Goal: Transaction & Acquisition: Subscribe to service/newsletter

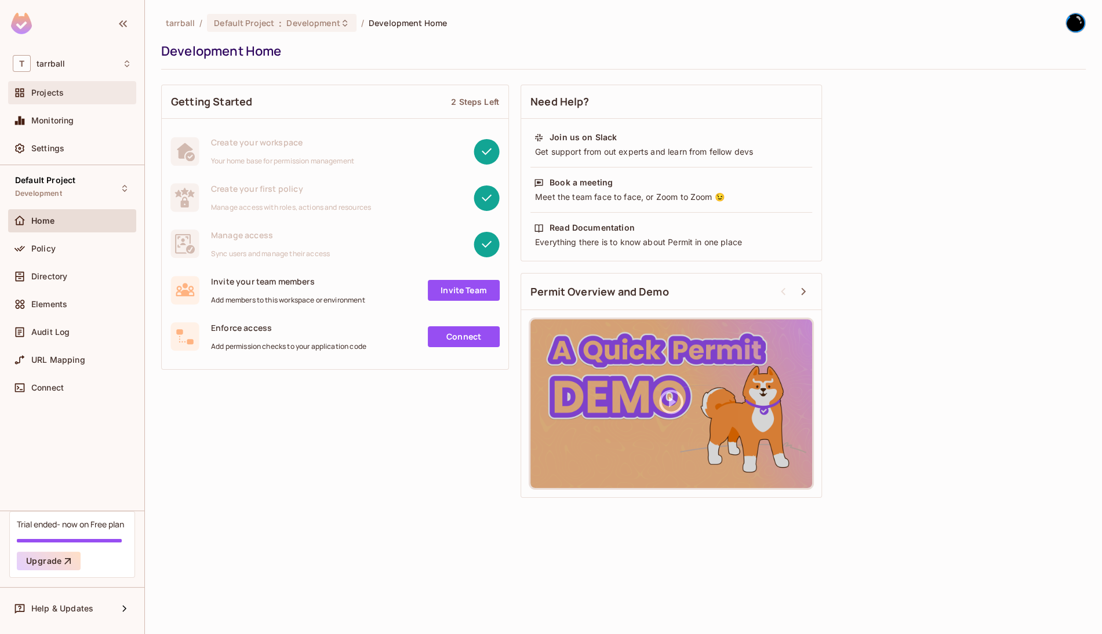
click at [64, 92] on div "Projects" at bounding box center [81, 92] width 100 height 9
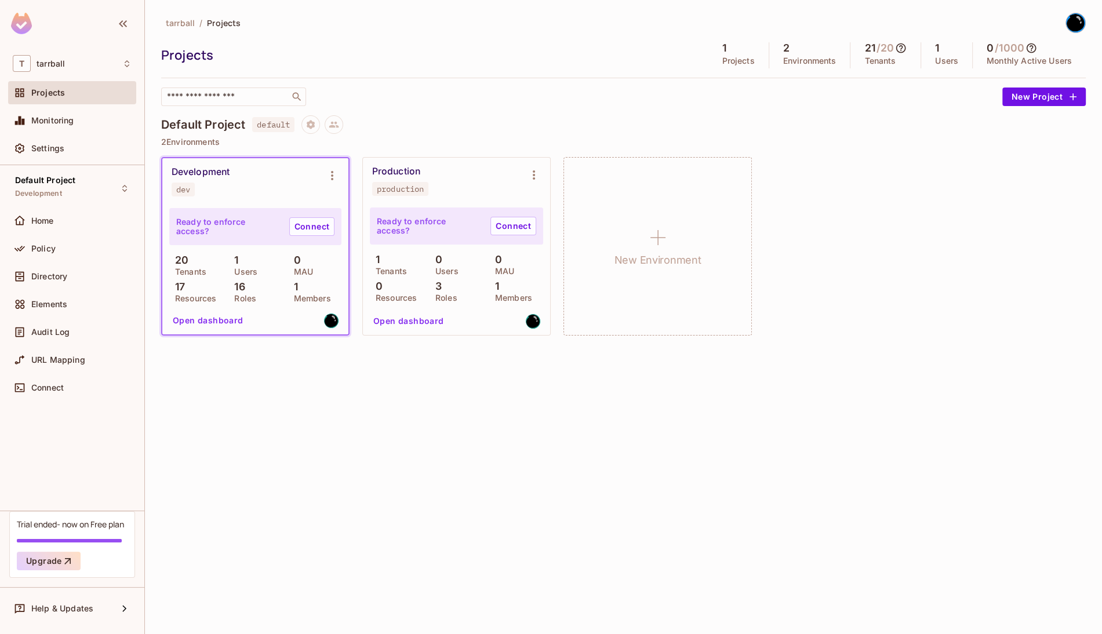
click at [235, 181] on div "Development dev" at bounding box center [246, 181] width 149 height 30
click at [215, 176] on div "Development" at bounding box center [201, 172] width 58 height 12
click at [181, 191] on div "dev" at bounding box center [183, 189] width 14 height 9
click at [231, 317] on button "Open dashboard" at bounding box center [208, 320] width 80 height 19
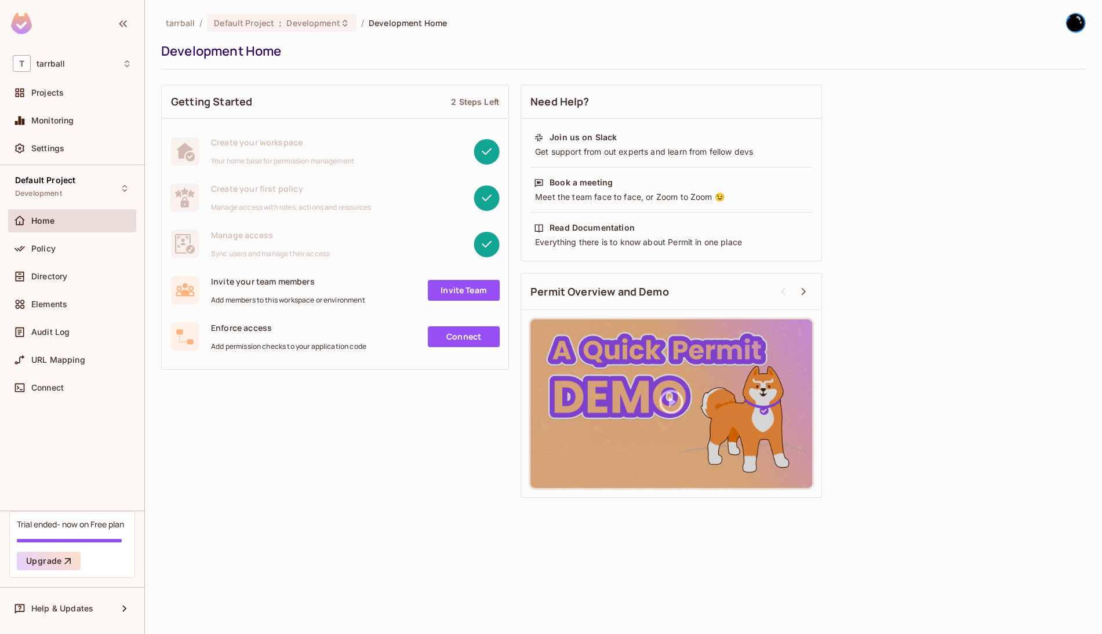
click at [925, 160] on div "Getting Started 2 Steps Left Create your workspace Your home base for permissio…" at bounding box center [623, 291] width 925 height 425
click at [973, 239] on div "Getting Started 2 Steps Left Create your workspace Your home base for permissio…" at bounding box center [623, 291] width 925 height 425
click at [1079, 43] on div "Development Home" at bounding box center [620, 50] width 919 height 17
click at [1052, 21] on div "tarrball / Default Project : Development / Development Home" at bounding box center [623, 23] width 925 height 20
click at [1072, 24] on img at bounding box center [1075, 22] width 19 height 19
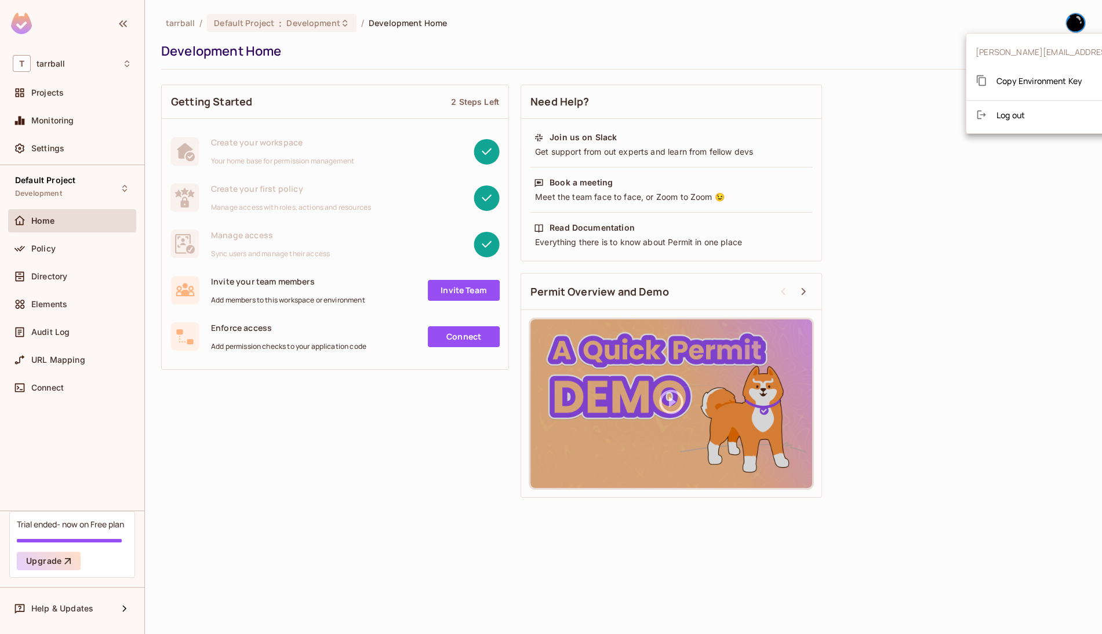
click at [1072, 24] on div at bounding box center [551, 317] width 1102 height 634
click at [864, 46] on div "Development Home" at bounding box center [620, 50] width 919 height 17
click at [346, 522] on div "tarrball / Default Project : Development / Development Home Development Home Ge…" at bounding box center [623, 317] width 957 height 634
click at [75, 272] on div "Directory" at bounding box center [81, 276] width 100 height 9
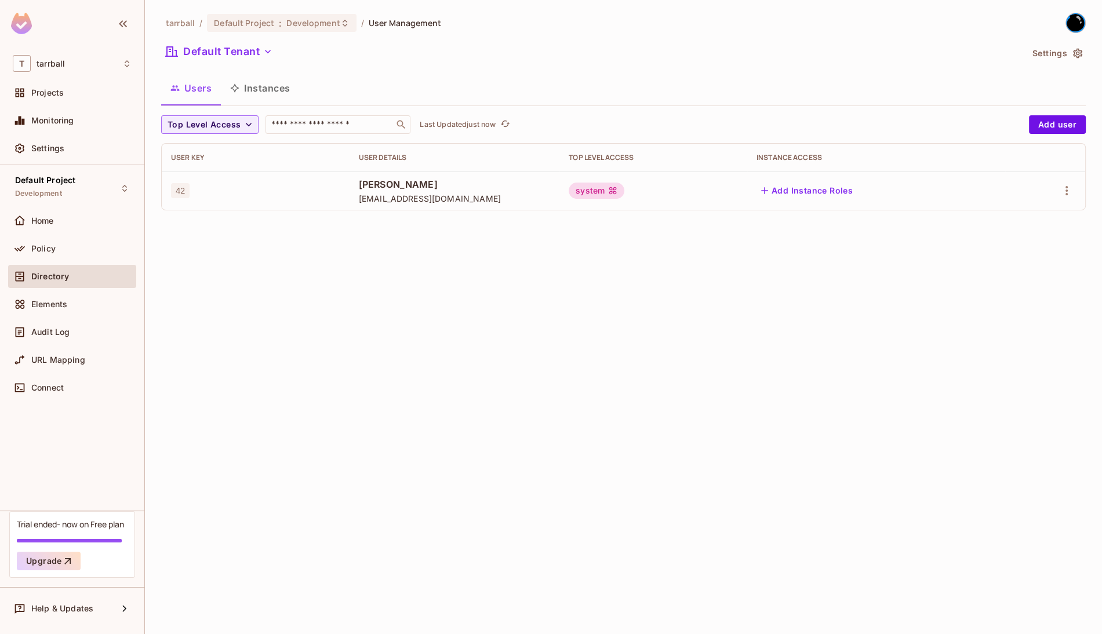
click at [398, 193] on span "atarr@dontpaniclabs.com" at bounding box center [454, 198] width 191 height 11
click at [771, 194] on icon "button" at bounding box center [765, 191] width 12 height 12
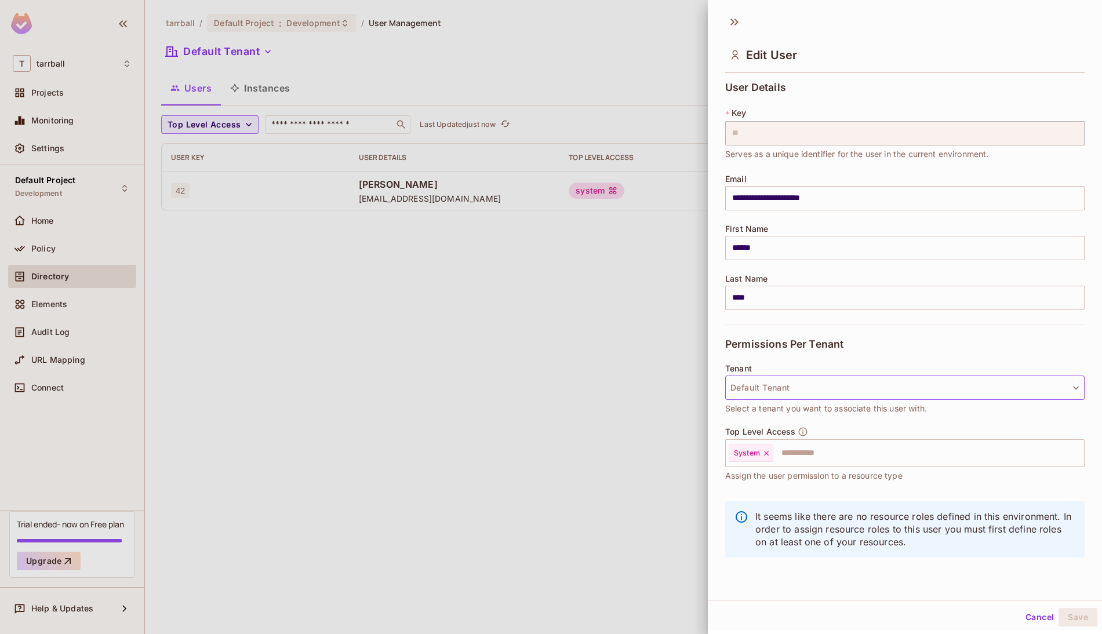
click at [789, 386] on button "Default Tenant" at bounding box center [905, 388] width 360 height 24
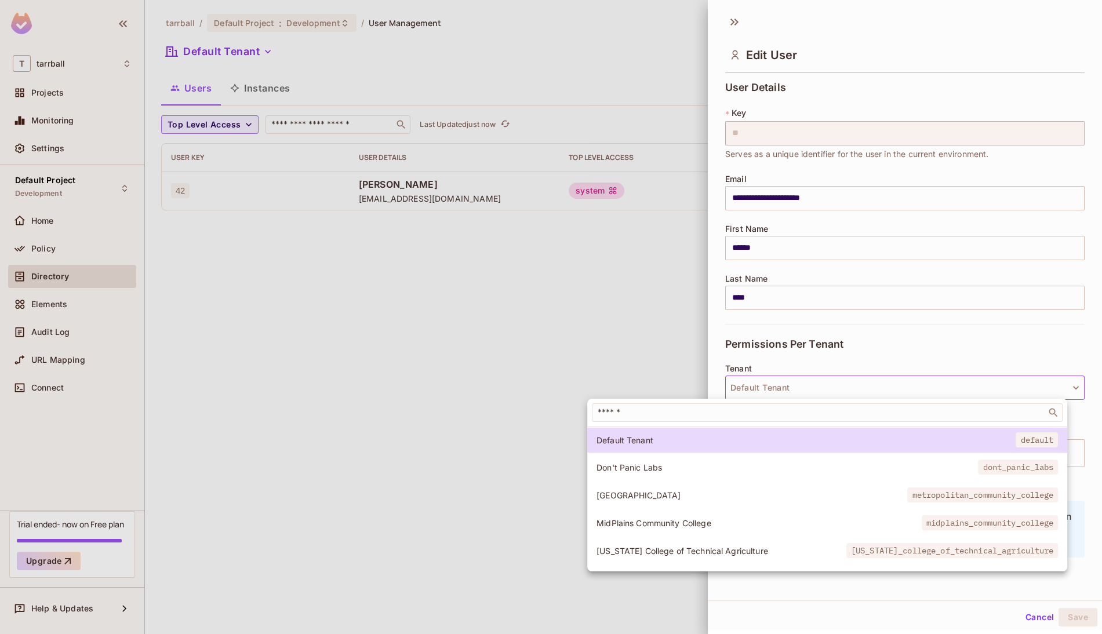
scroll to position [111, 0]
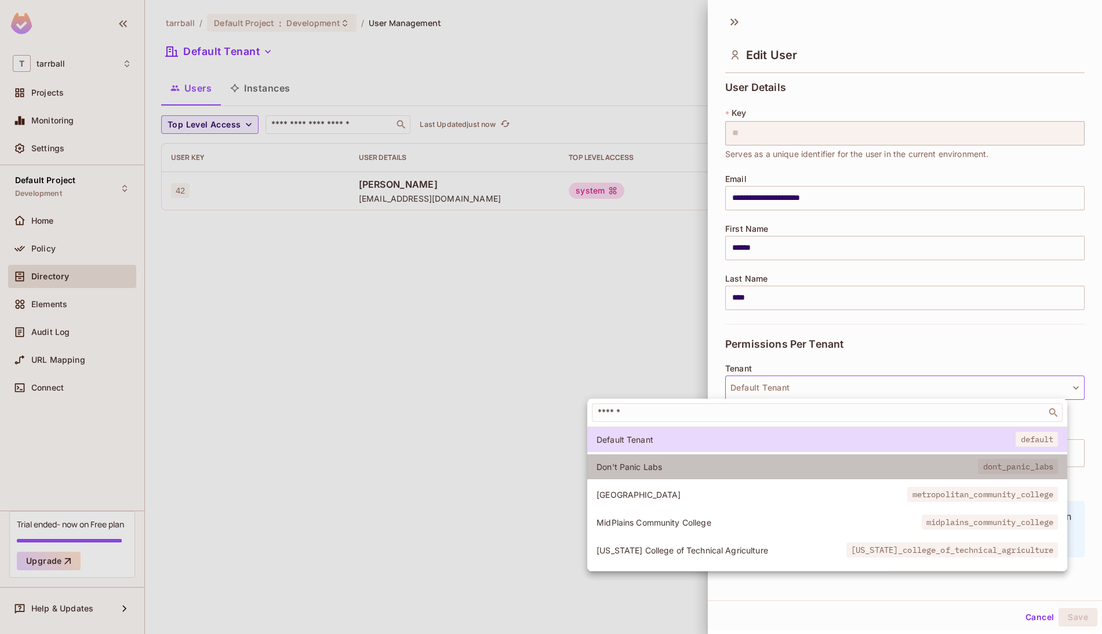
click at [698, 463] on span "Don't Panic Labs" at bounding box center [788, 467] width 382 height 11
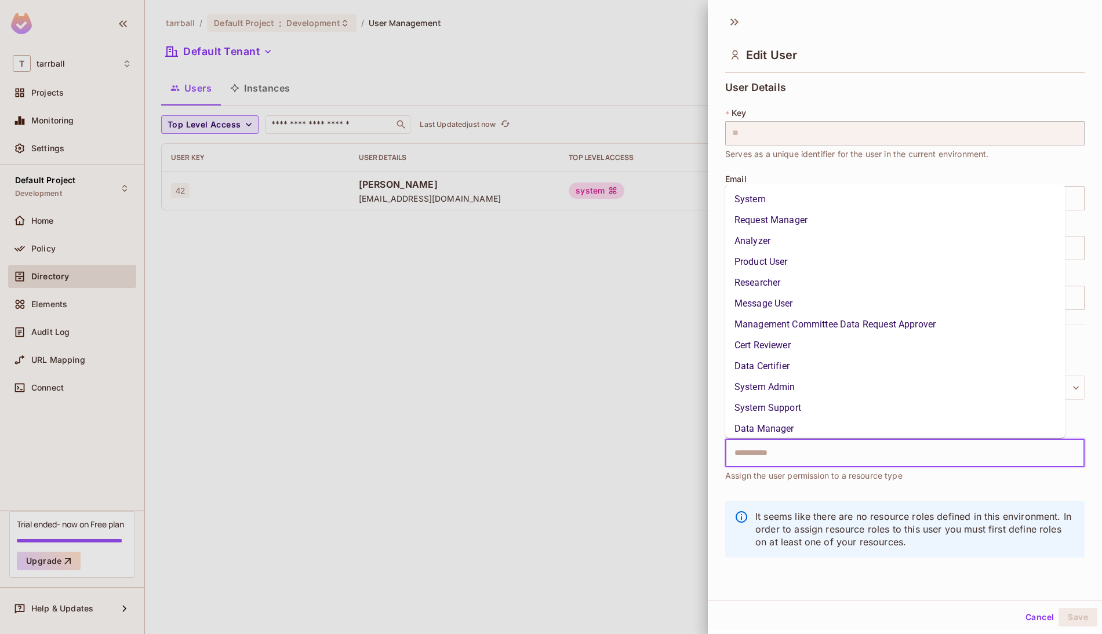
click at [781, 459] on input "text" at bounding box center [895, 453] width 335 height 23
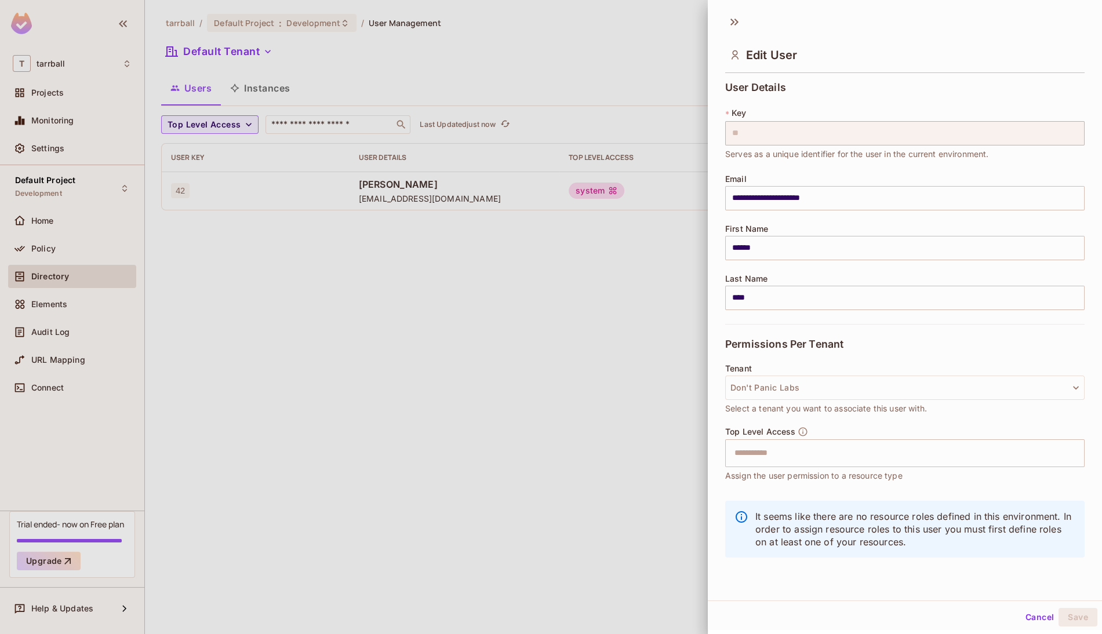
click at [767, 475] on span "Assign the user permission to a resource type" at bounding box center [813, 476] width 177 height 13
click at [913, 461] on input "text" at bounding box center [895, 453] width 335 height 23
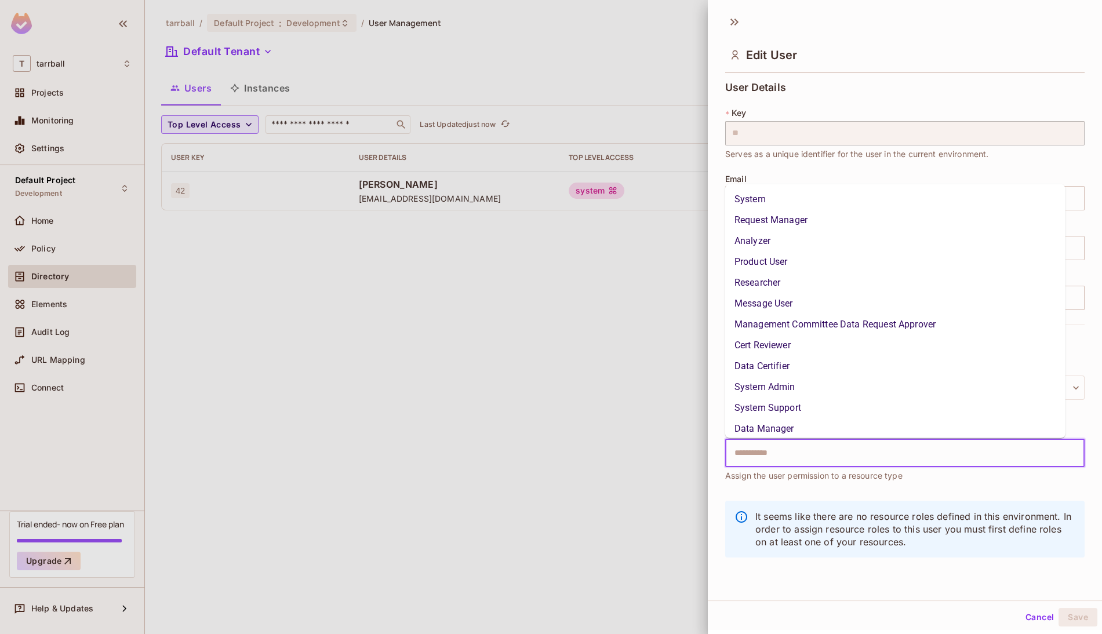
scroll to position [89, 0]
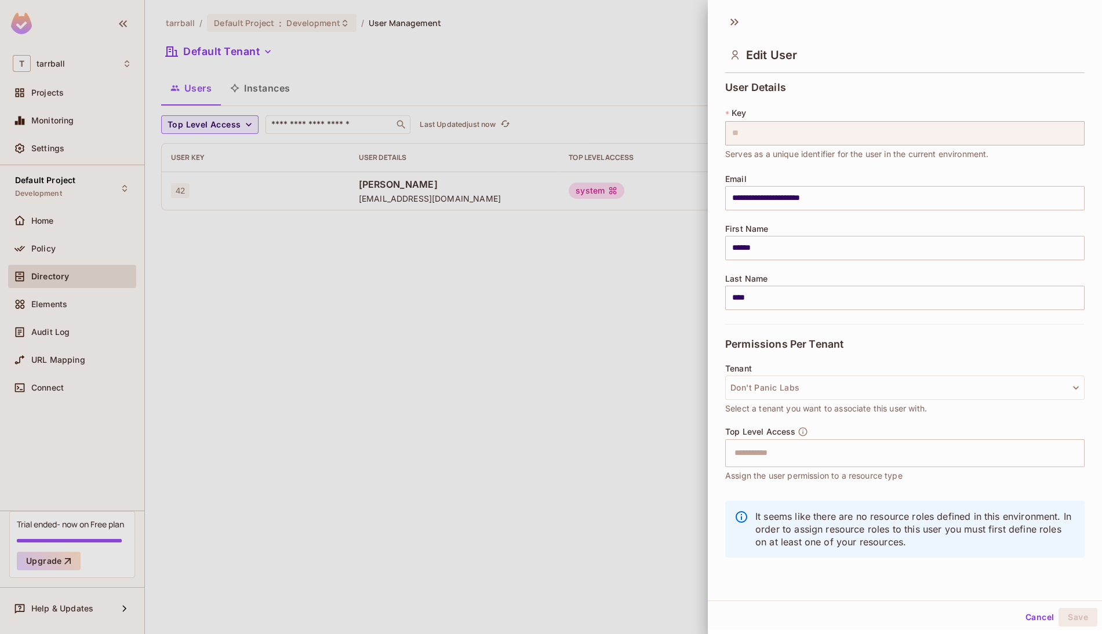
click at [1080, 382] on div "**********" at bounding box center [905, 326] width 394 height 499
click at [898, 88] on div "**********" at bounding box center [905, 203] width 360 height 242
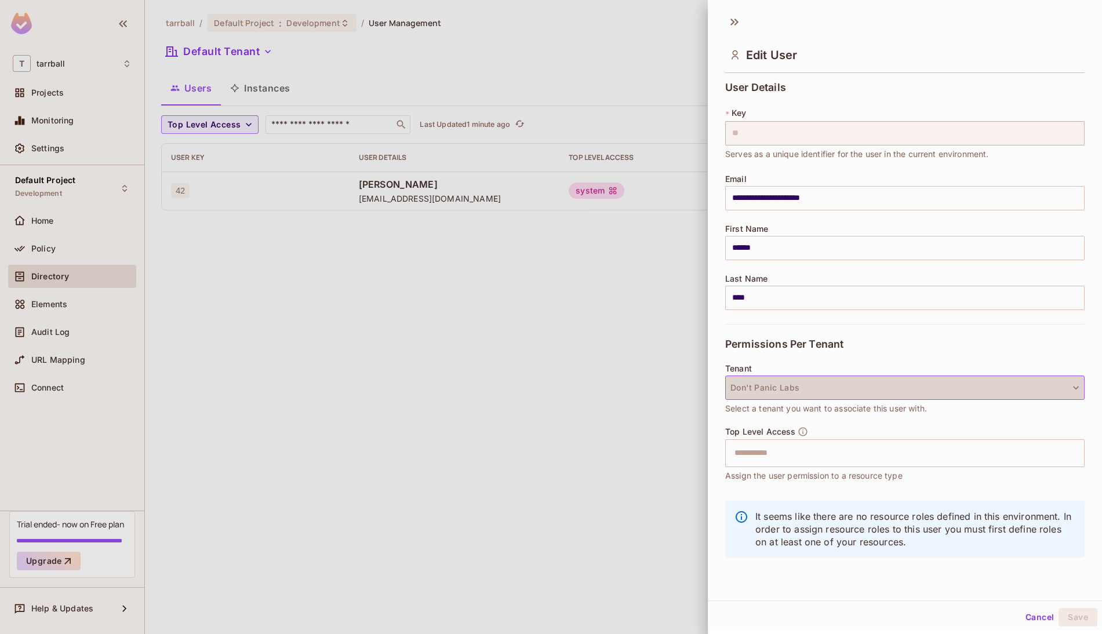
click at [1044, 390] on button "Don't Panic Labs" at bounding box center [905, 388] width 360 height 24
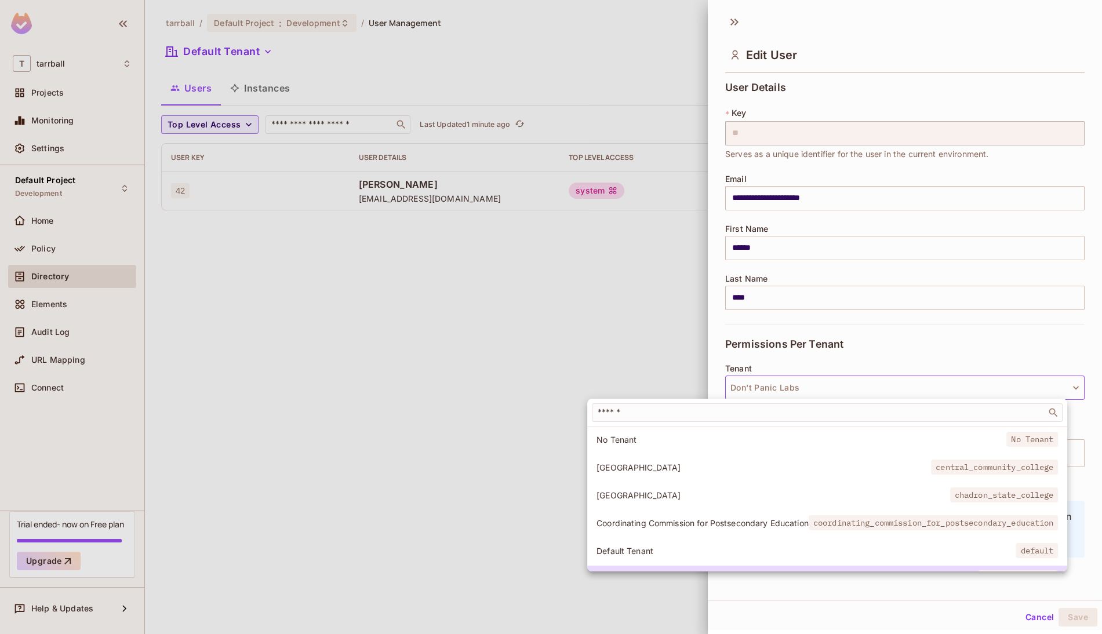
click at [1045, 353] on div at bounding box center [551, 317] width 1102 height 634
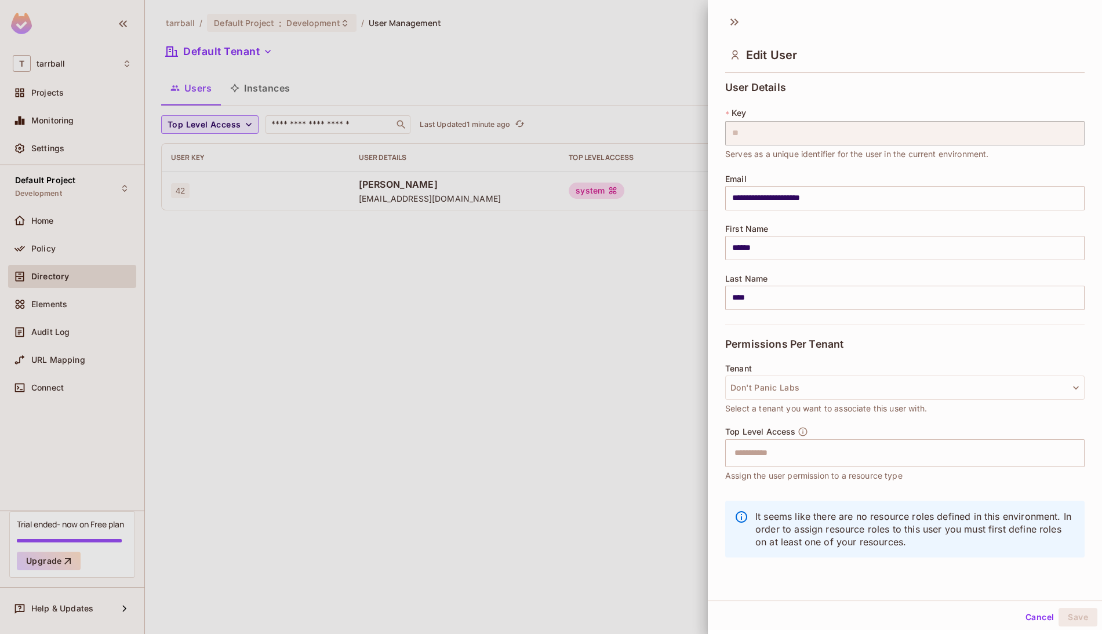
click at [724, 26] on div "Edit User" at bounding box center [905, 45] width 394 height 64
click at [731, 25] on icon at bounding box center [733, 22] width 4 height 7
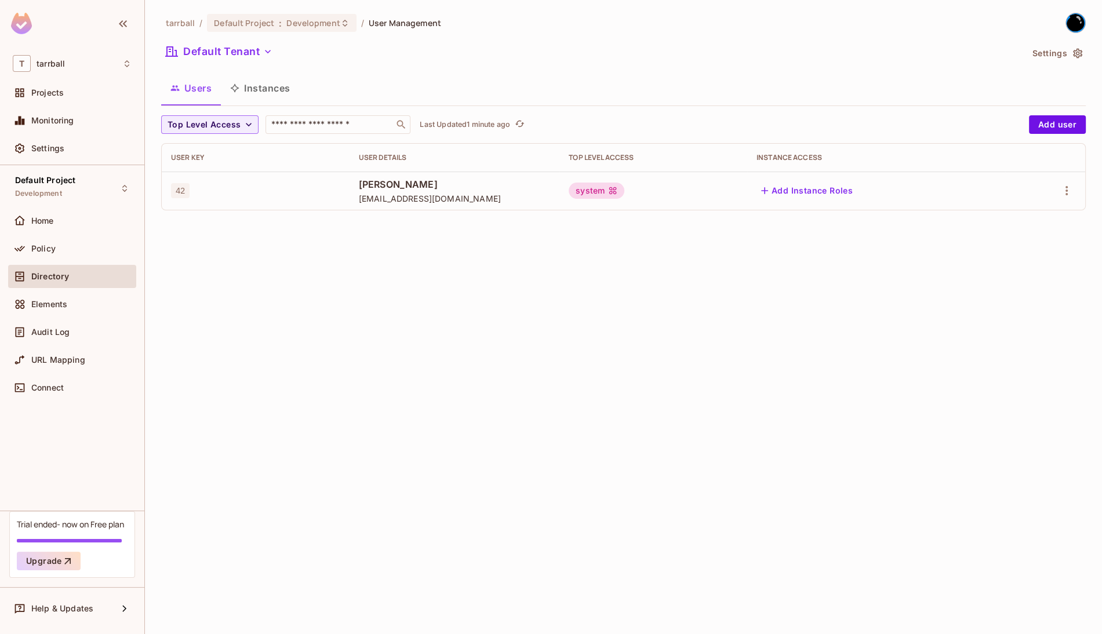
click at [621, 192] on div "system" at bounding box center [597, 191] width 56 height 16
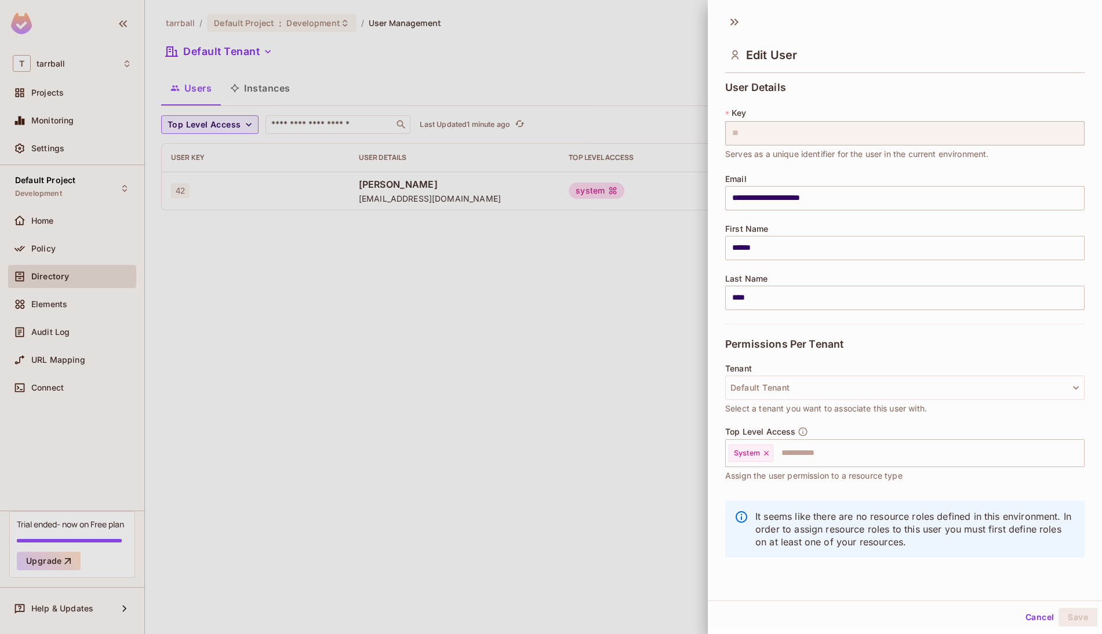
click at [621, 192] on div at bounding box center [551, 317] width 1102 height 634
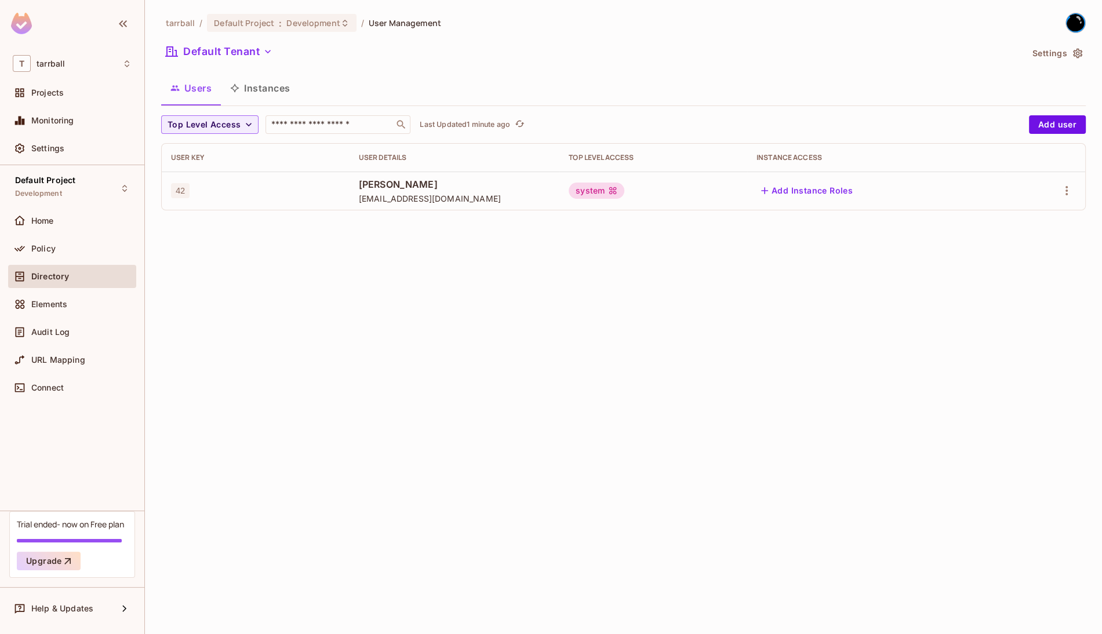
click at [621, 192] on div "system" at bounding box center [597, 191] width 56 height 16
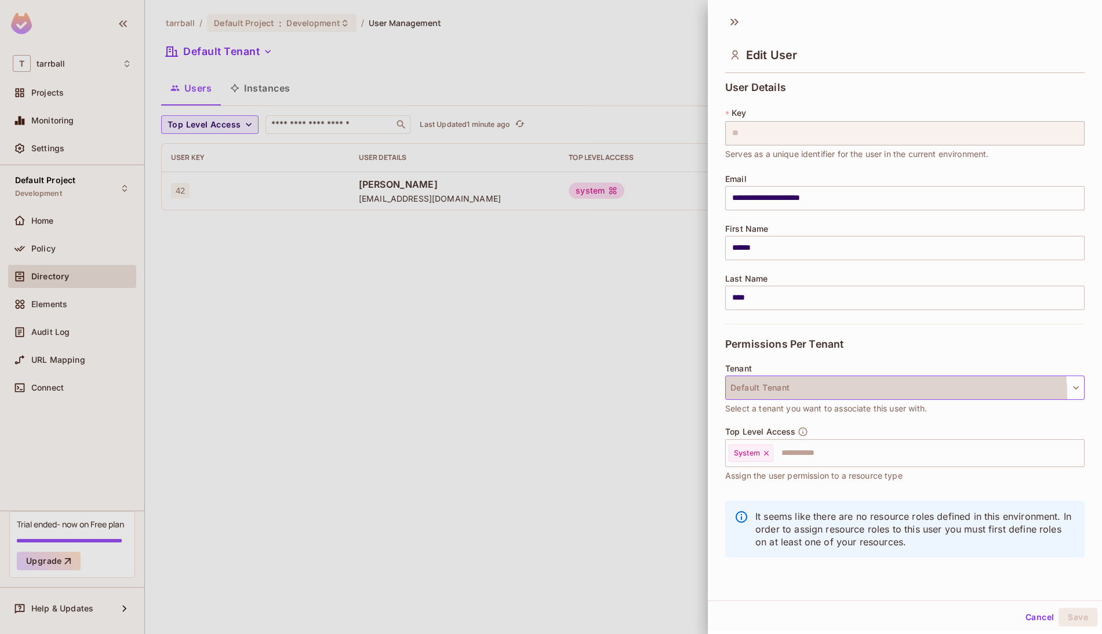
click at [845, 396] on button "Default Tenant" at bounding box center [905, 388] width 360 height 24
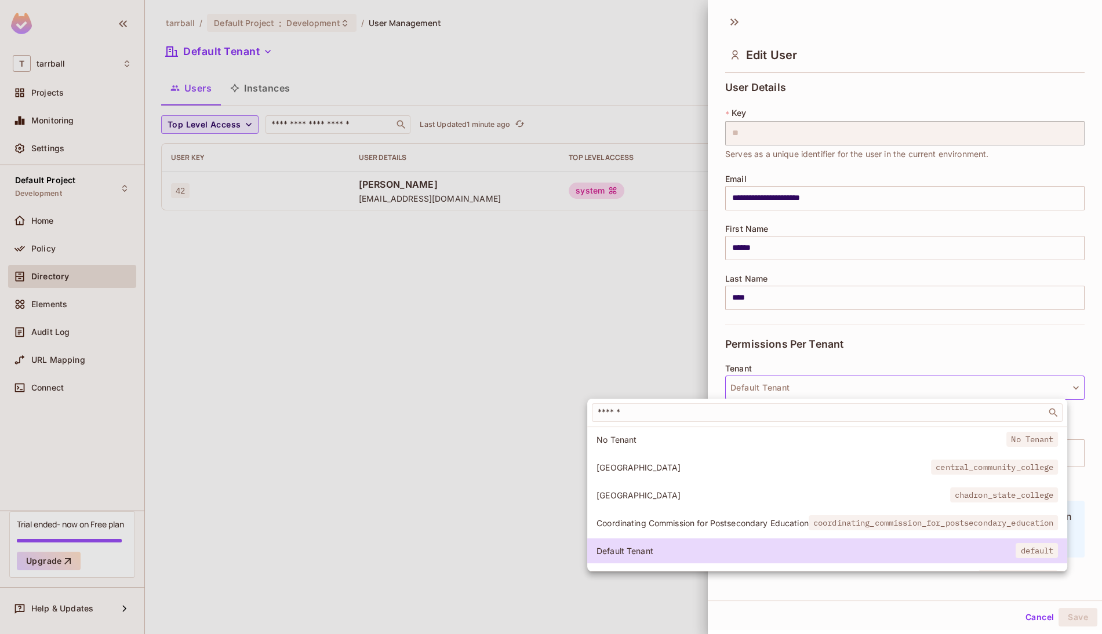
click at [845, 396] on div at bounding box center [551, 317] width 1102 height 634
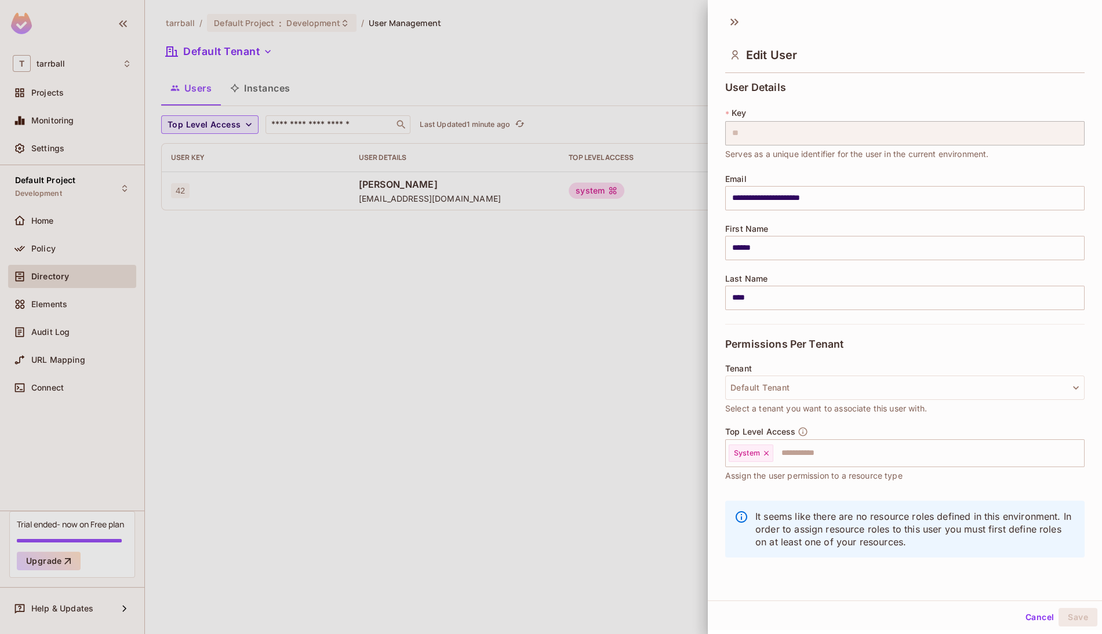
click at [656, 451] on div at bounding box center [551, 317] width 1102 height 634
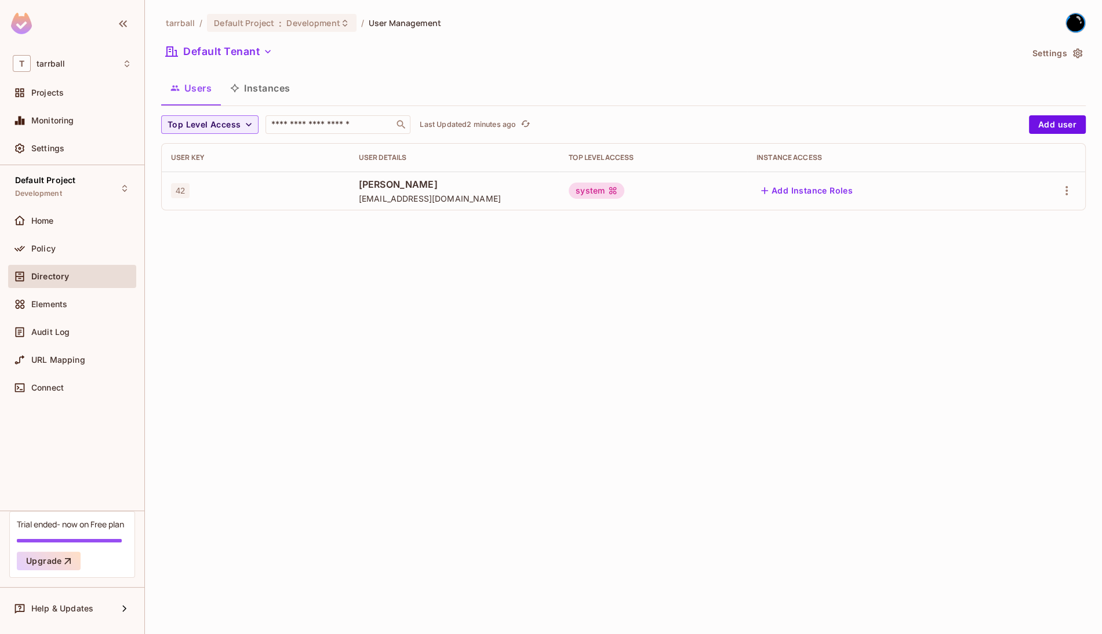
click at [932, 327] on div "tarrball / Default Project : Development / User Management Default Tenant Setti…" at bounding box center [623, 317] width 957 height 634
click at [735, 333] on div "tarrball / Default Project : Development / User Management Default Tenant Setti…" at bounding box center [623, 317] width 957 height 634
click at [641, 48] on div "Default Tenant" at bounding box center [591, 53] width 861 height 22
click at [333, 132] on div "​" at bounding box center [338, 124] width 145 height 19
click at [312, 118] on div "​" at bounding box center [338, 124] width 145 height 19
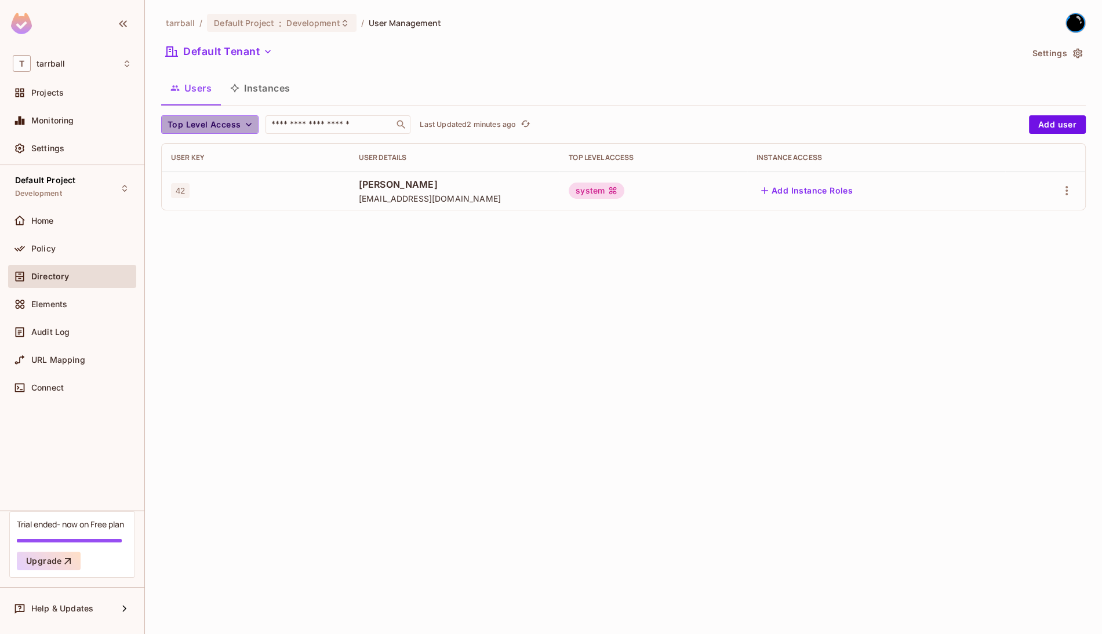
click at [236, 117] on button "Top Level Access" at bounding box center [209, 124] width 97 height 19
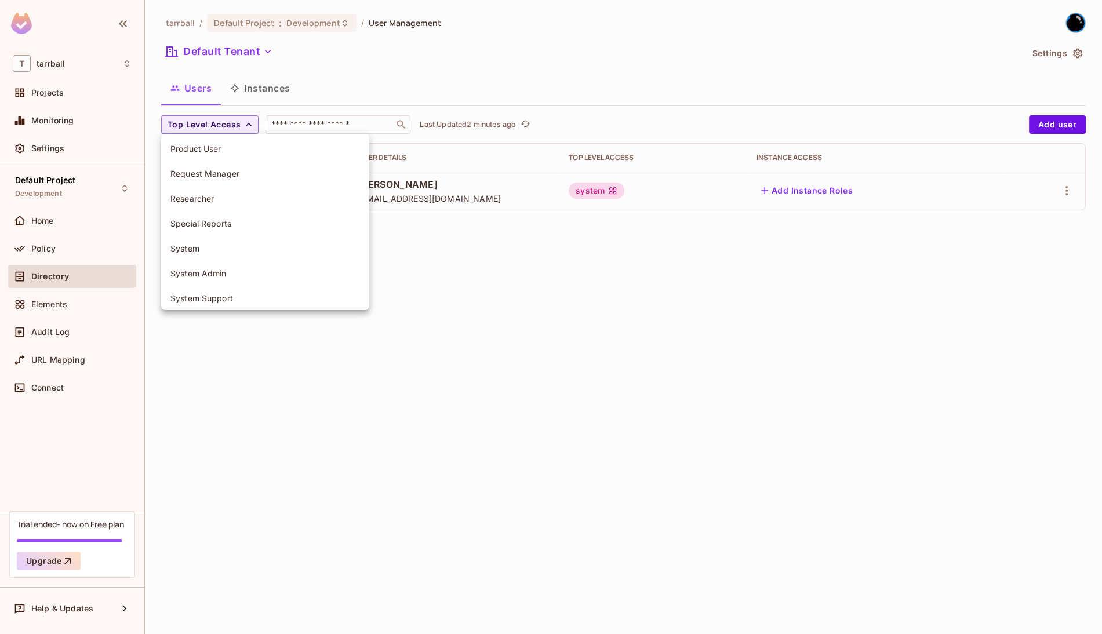
scroll to position [231, 0]
click at [238, 180] on li "Request Manager" at bounding box center [265, 169] width 208 height 25
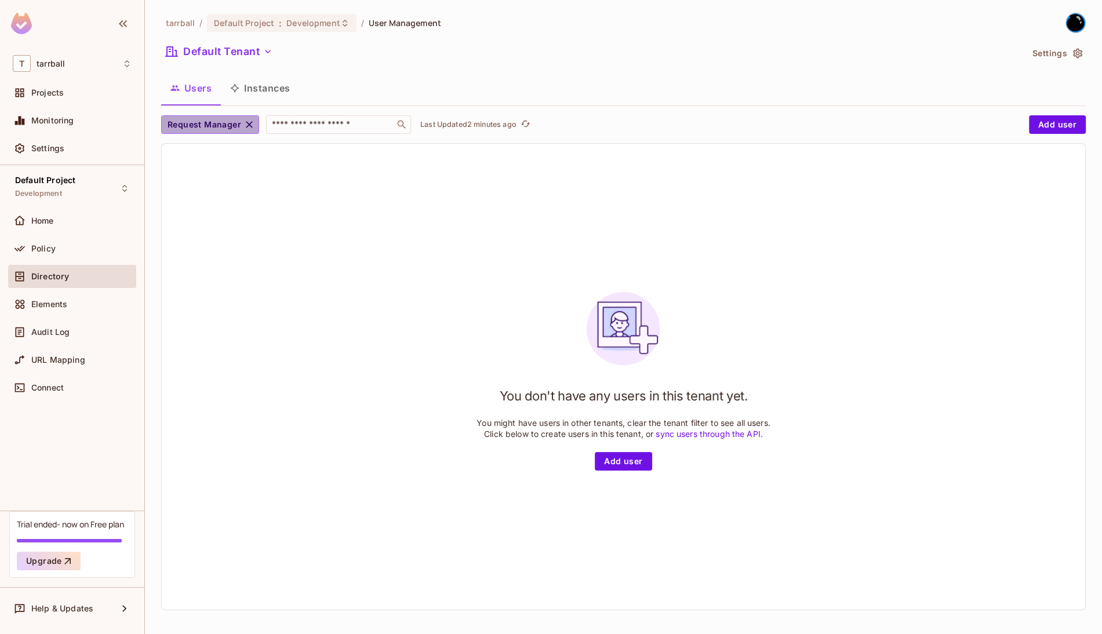
click at [212, 120] on span "Request Manager" at bounding box center [205, 125] width 74 height 14
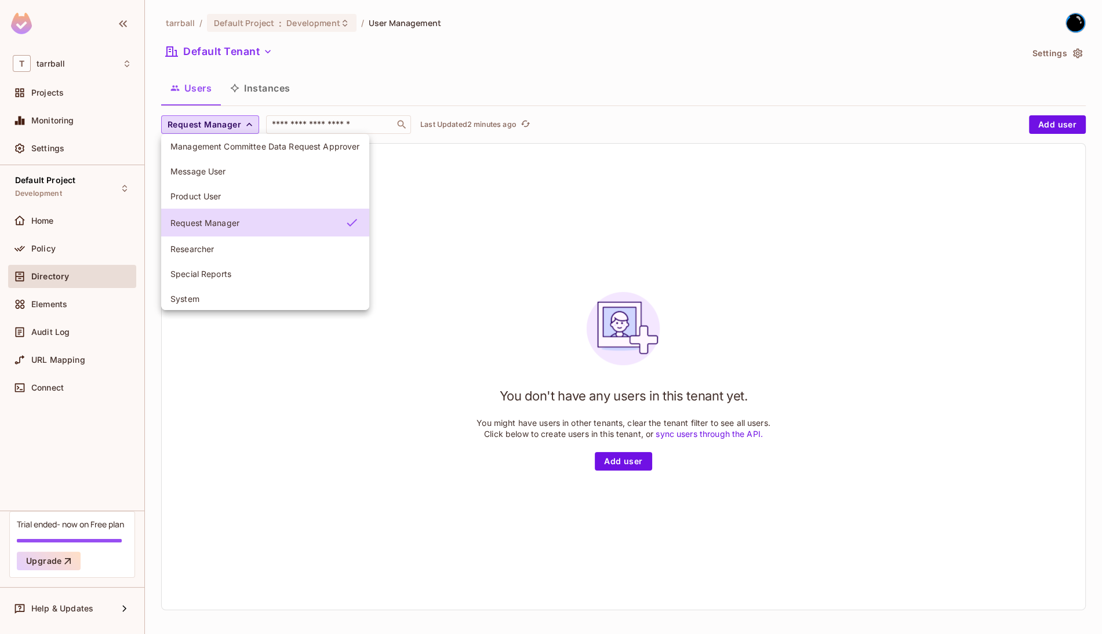
scroll to position [0, 0]
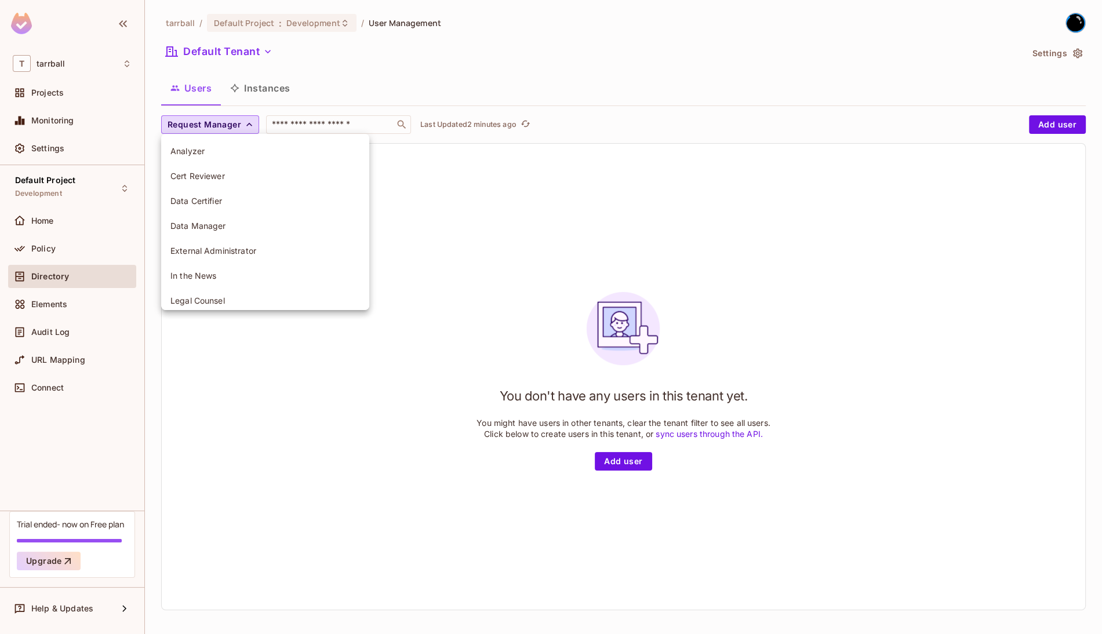
click at [208, 157] on span "Analyzer" at bounding box center [265, 151] width 190 height 11
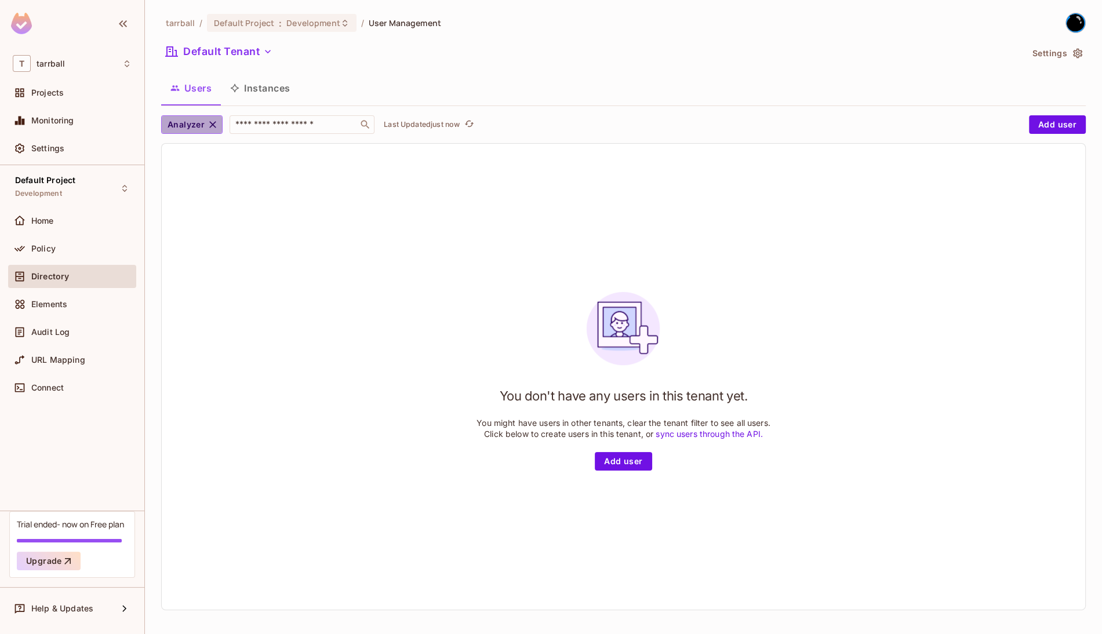
click at [205, 127] on button "Analyzer" at bounding box center [191, 124] width 61 height 19
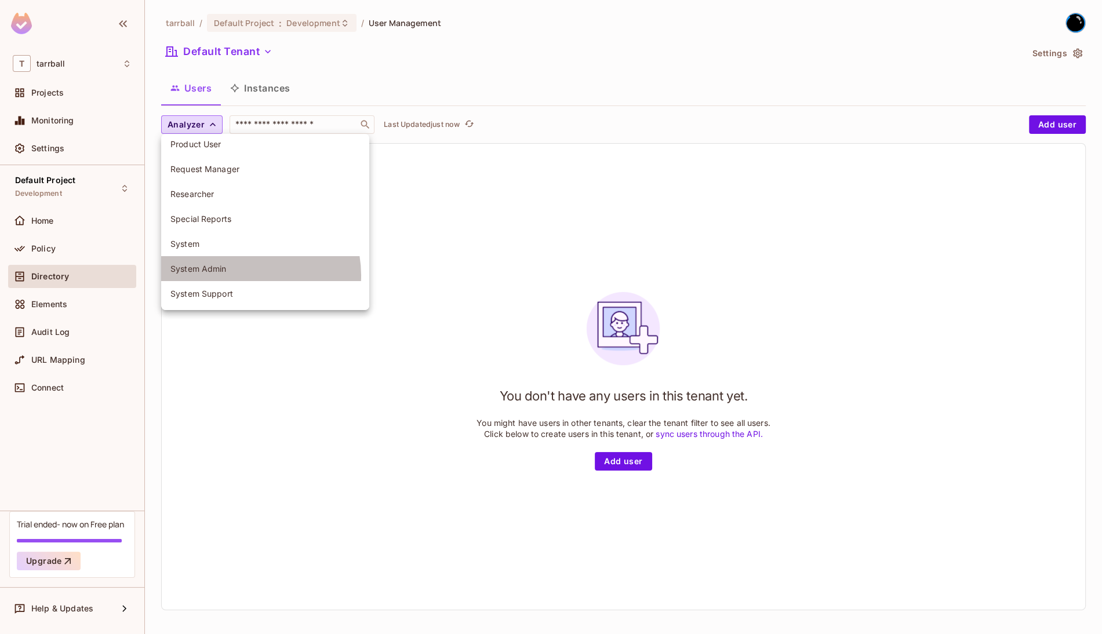
click at [244, 275] on li "System Admin" at bounding box center [265, 268] width 208 height 25
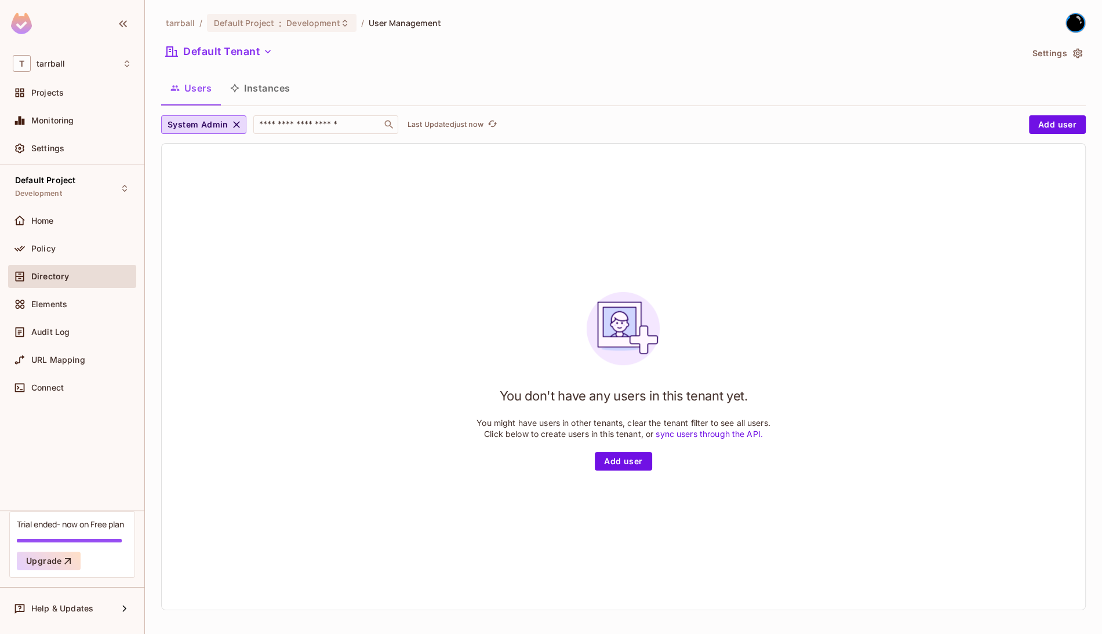
click at [244, 275] on div "You don't have any users in this tenant yet. You might have users in other tena…" at bounding box center [624, 377] width 924 height 466
click at [204, 127] on span "System Admin" at bounding box center [198, 125] width 61 height 14
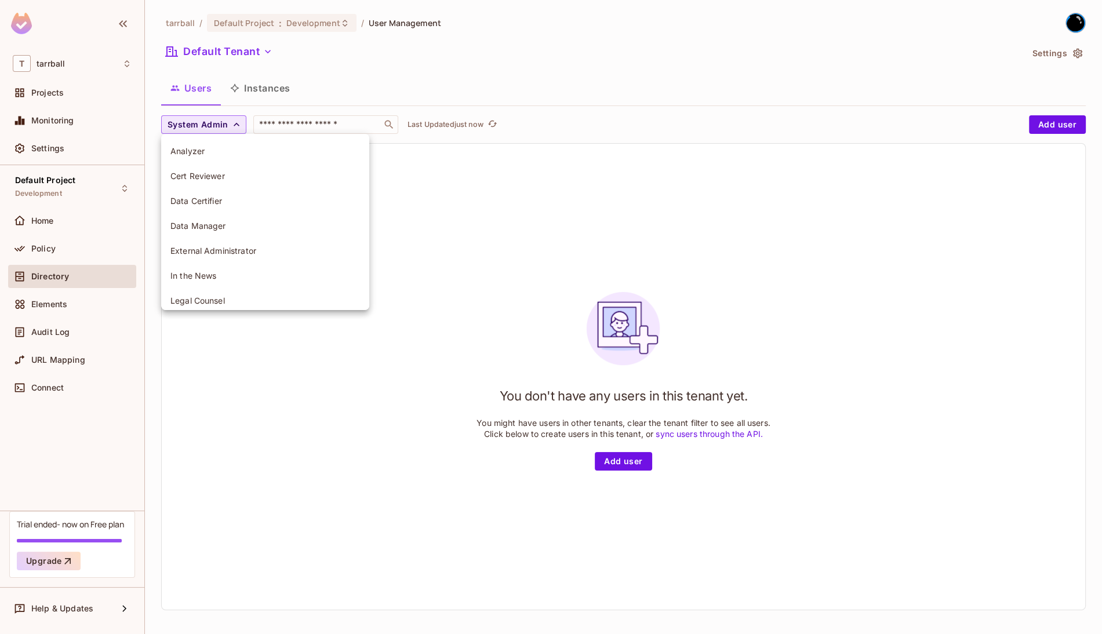
scroll to position [234, 0]
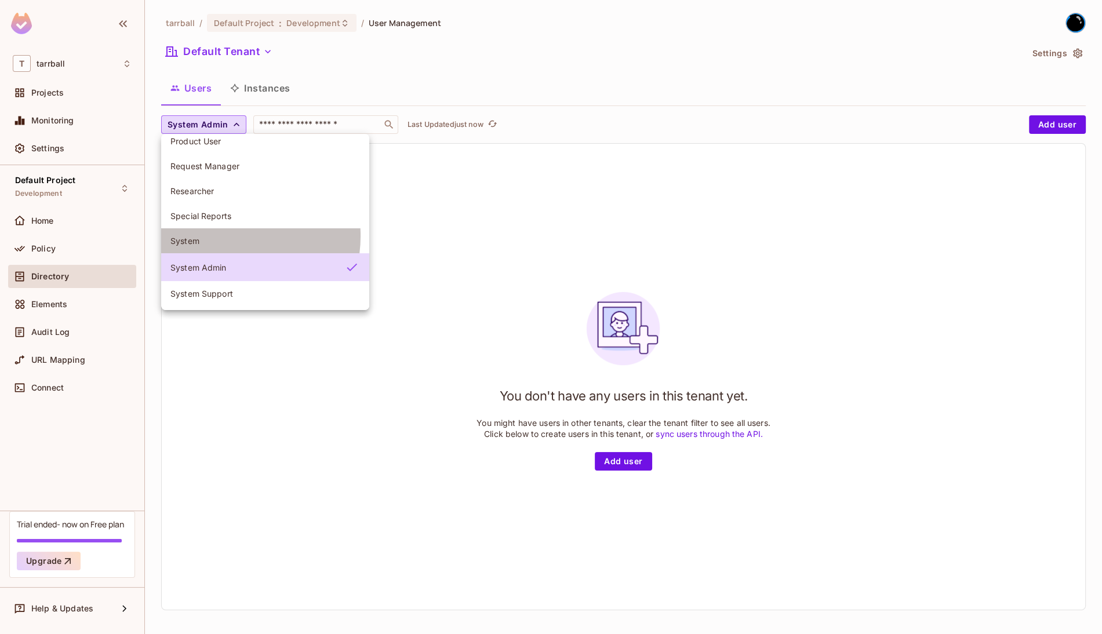
click at [220, 235] on span "System" at bounding box center [265, 240] width 190 height 11
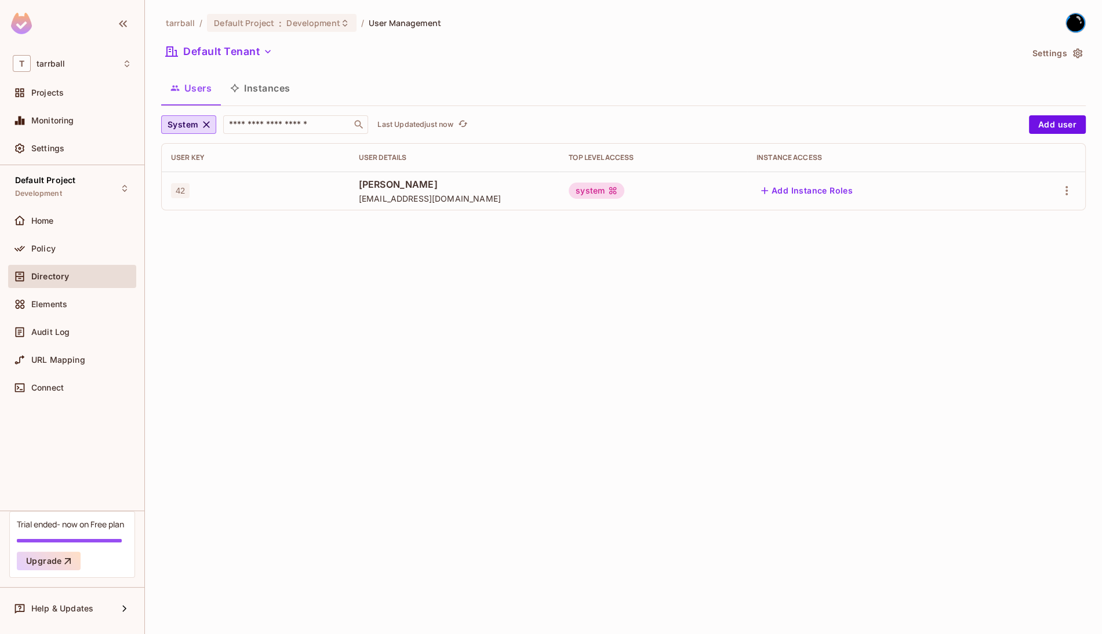
click at [620, 190] on div "system" at bounding box center [597, 191] width 56 height 16
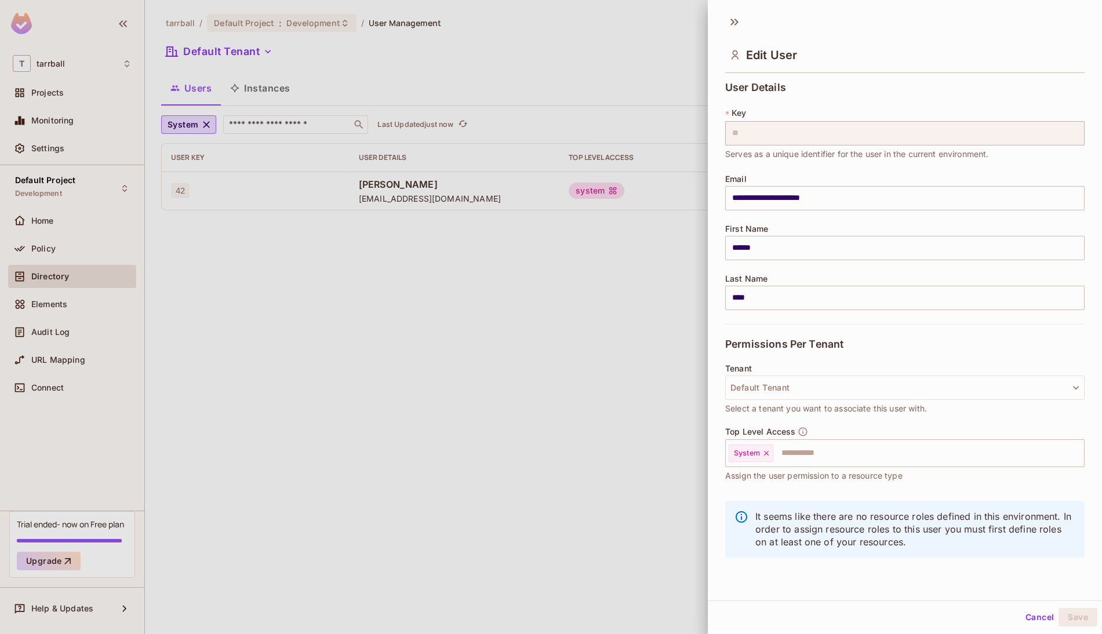
click at [620, 190] on div at bounding box center [551, 317] width 1102 height 634
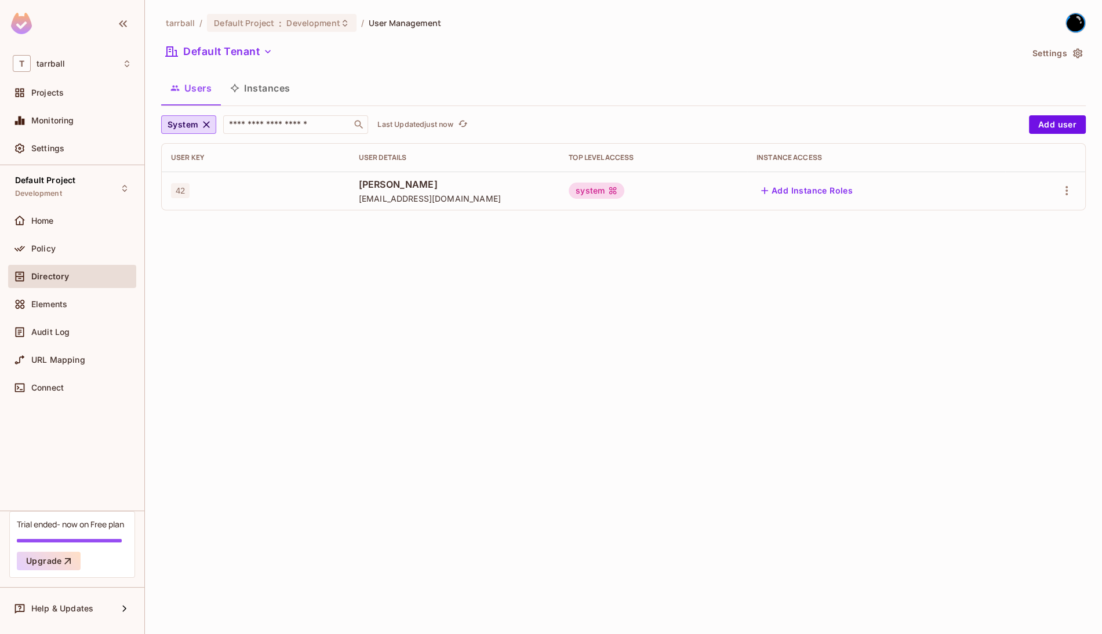
click at [605, 187] on div "system" at bounding box center [597, 191] width 56 height 16
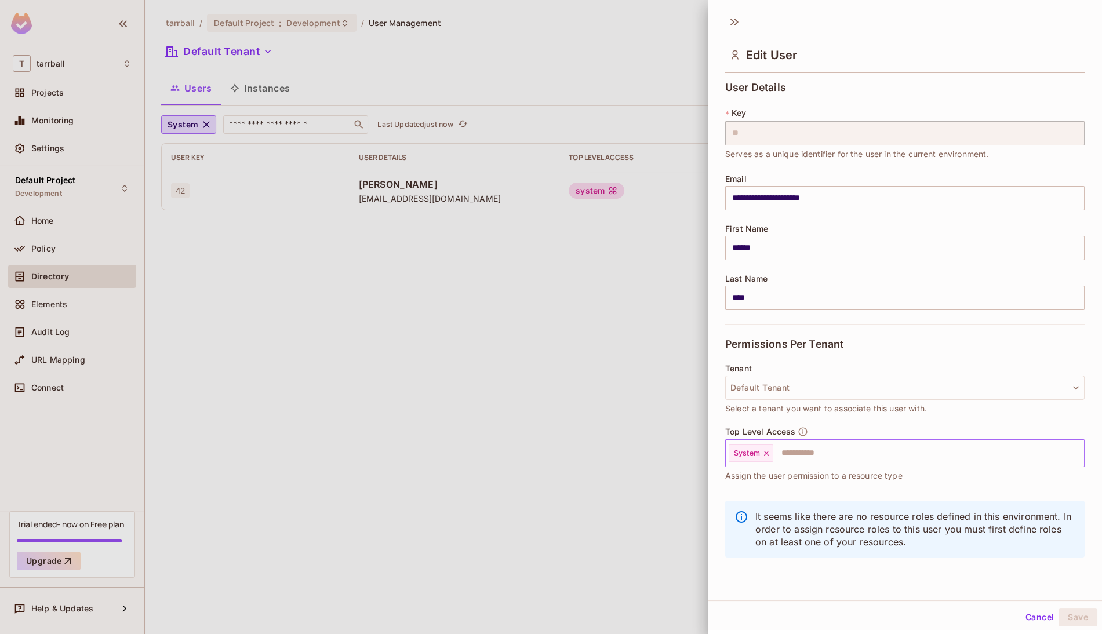
click at [767, 451] on icon at bounding box center [766, 453] width 5 height 5
click at [1059, 617] on button "Save" at bounding box center [1078, 617] width 39 height 19
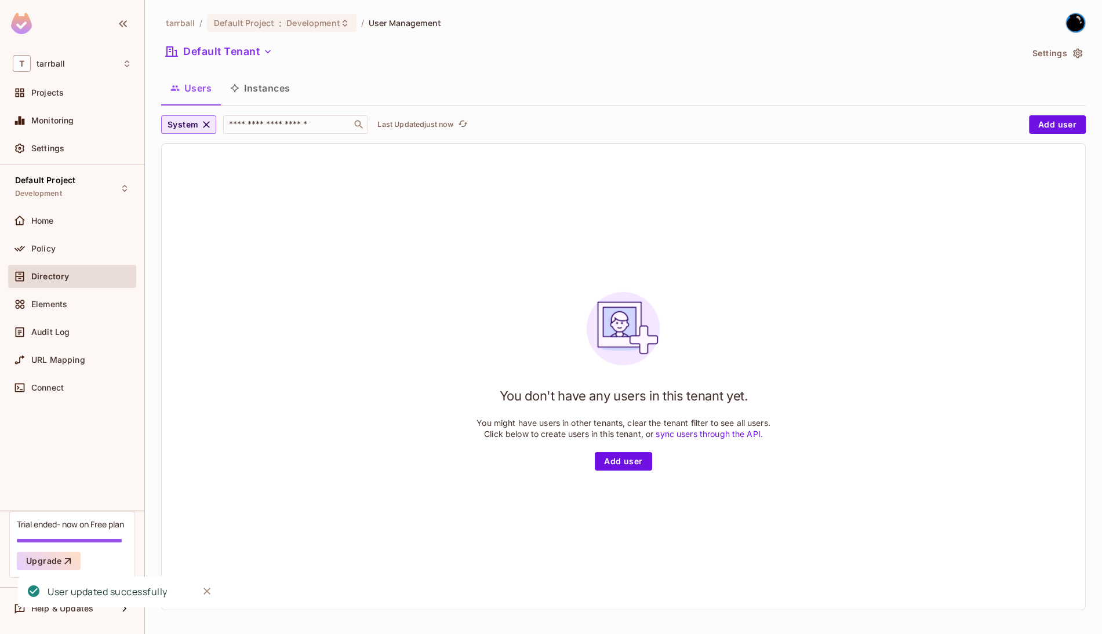
click at [215, 122] on button "System" at bounding box center [188, 124] width 55 height 19
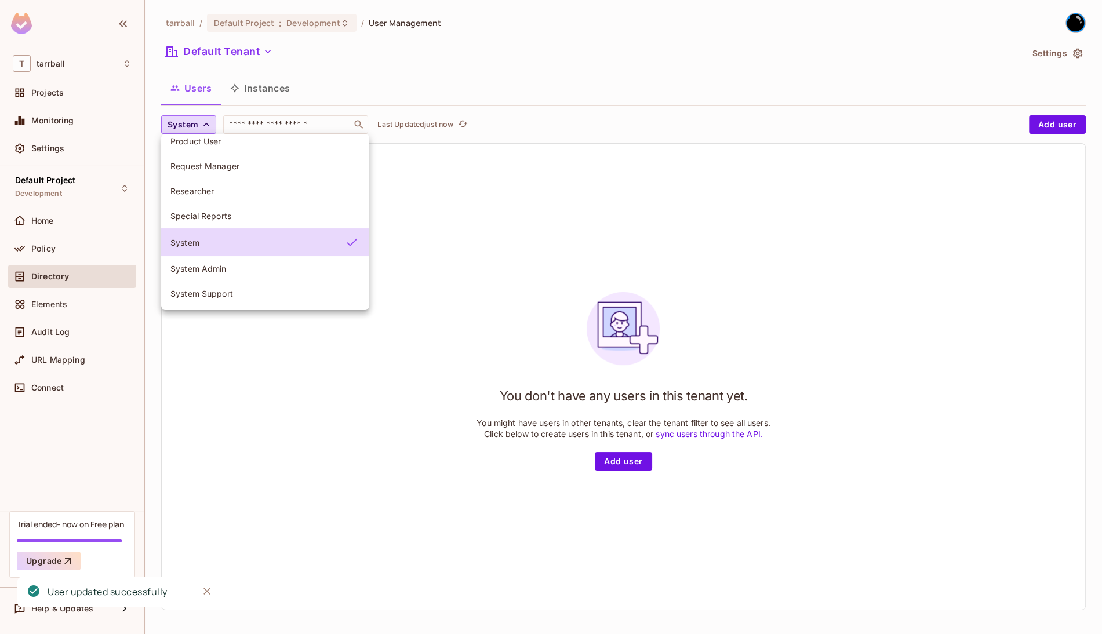
click at [208, 126] on div at bounding box center [551, 317] width 1102 height 634
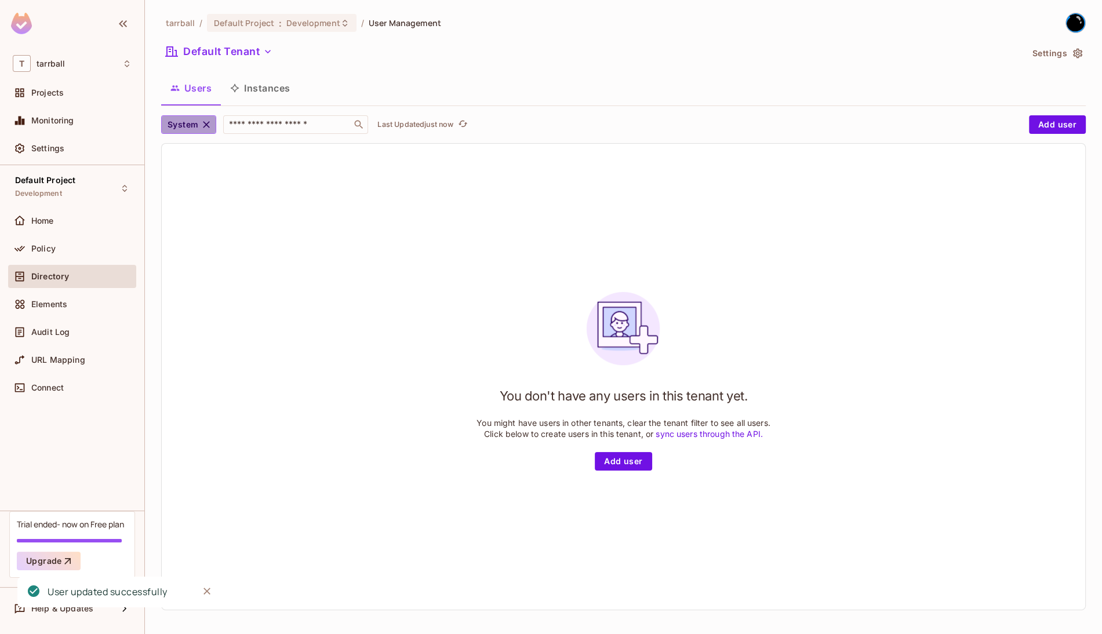
click at [205, 125] on icon "button" at bounding box center [207, 125] width 12 height 12
click at [205, 125] on span "Top Level Access" at bounding box center [204, 125] width 73 height 14
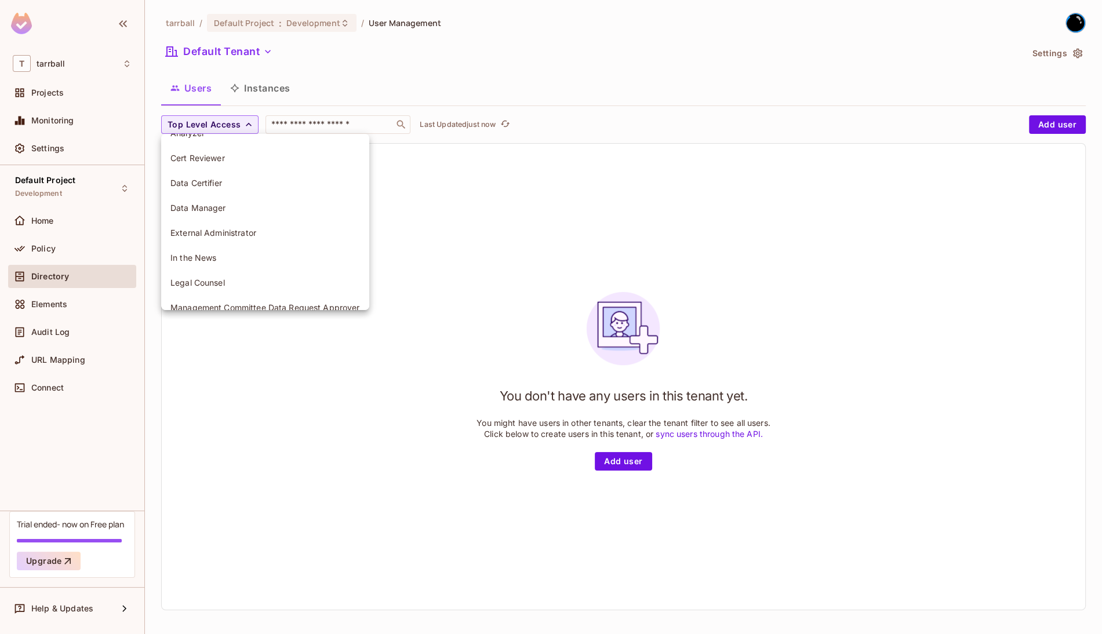
scroll to position [231, 0]
click at [492, 222] on div at bounding box center [551, 317] width 1102 height 634
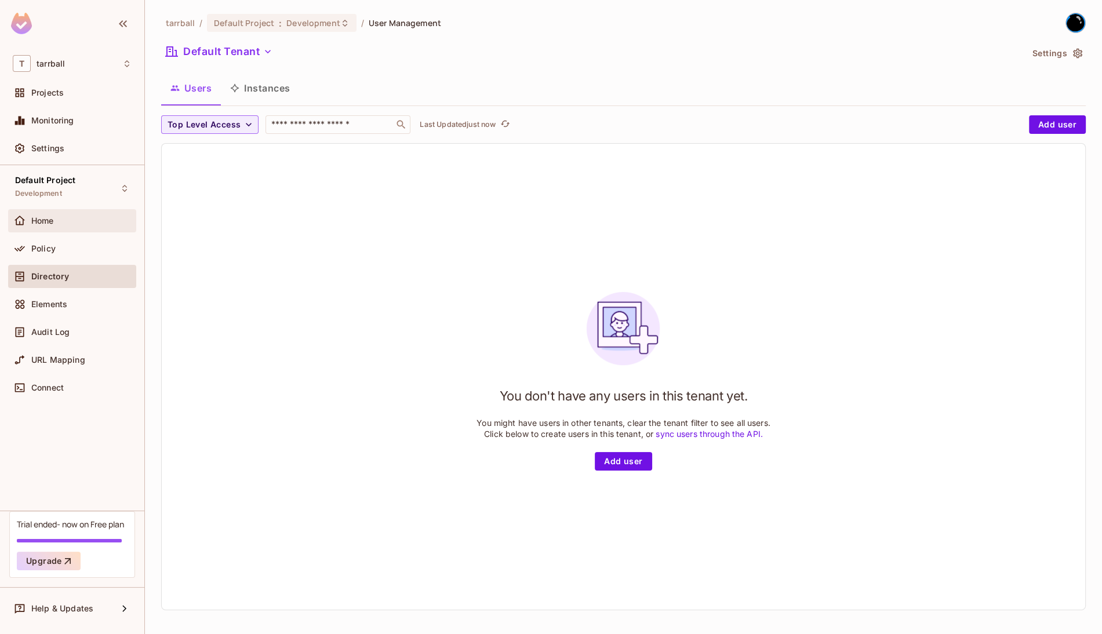
click at [49, 225] on span "Home" at bounding box center [42, 220] width 23 height 9
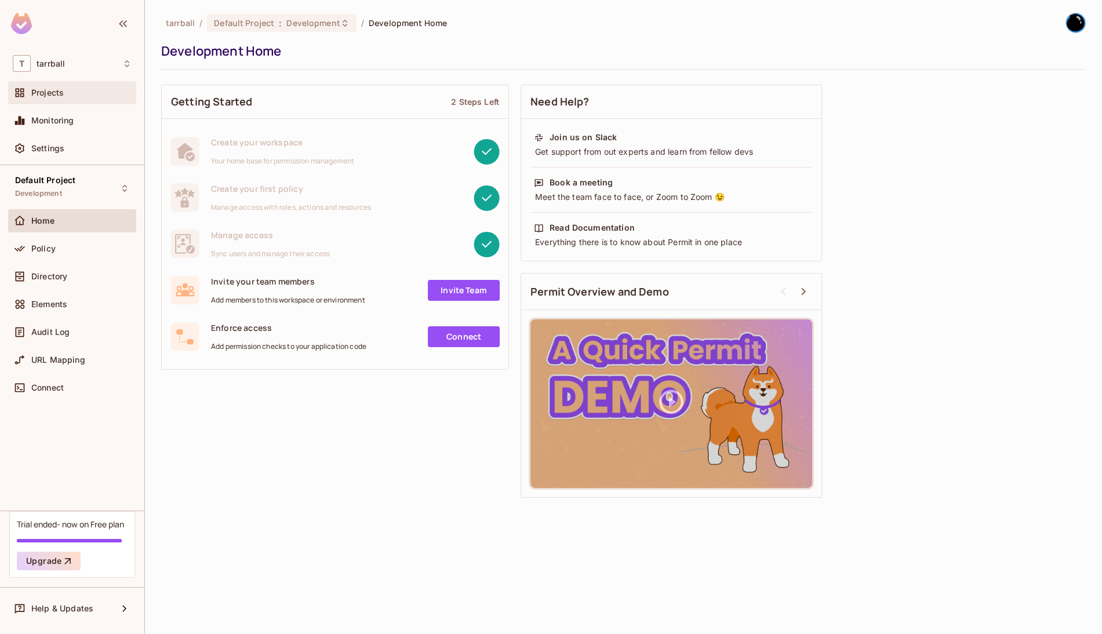
click at [41, 94] on span "Projects" at bounding box center [47, 92] width 32 height 9
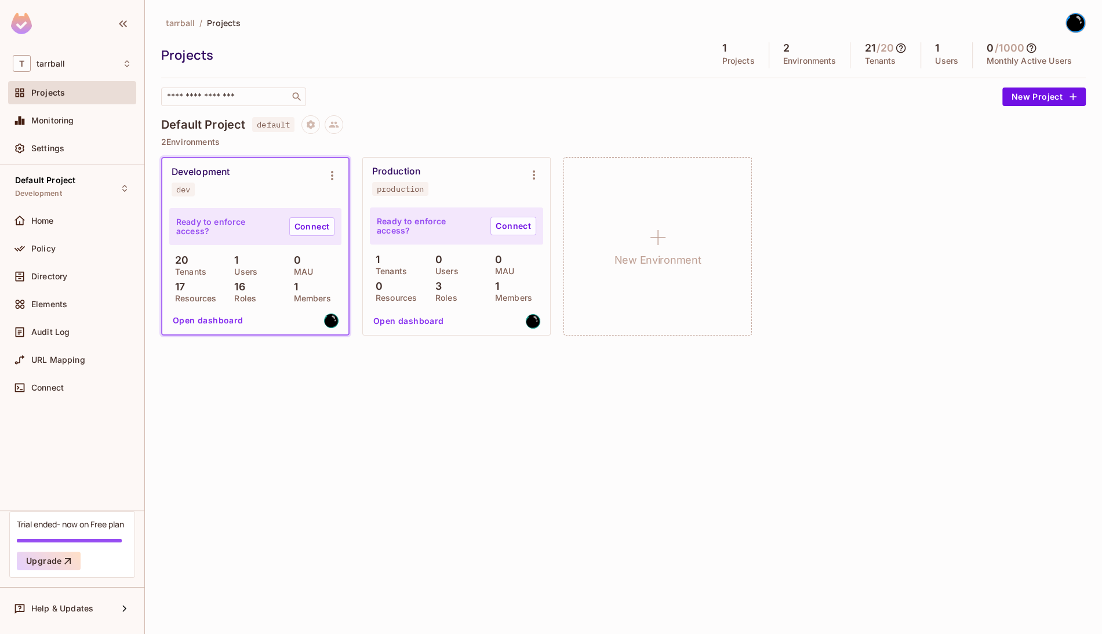
click at [898, 50] on icon at bounding box center [901, 48] width 10 height 10
click at [916, 97] on div "21 This Month" at bounding box center [938, 105] width 52 height 32
click at [873, 48] on div at bounding box center [551, 317] width 1102 height 634
click at [873, 48] on div "Tenants 0 Jul 2 Aug 21 This Month" at bounding box center [551, 317] width 1102 height 634
click at [903, 51] on icon at bounding box center [901, 48] width 12 height 12
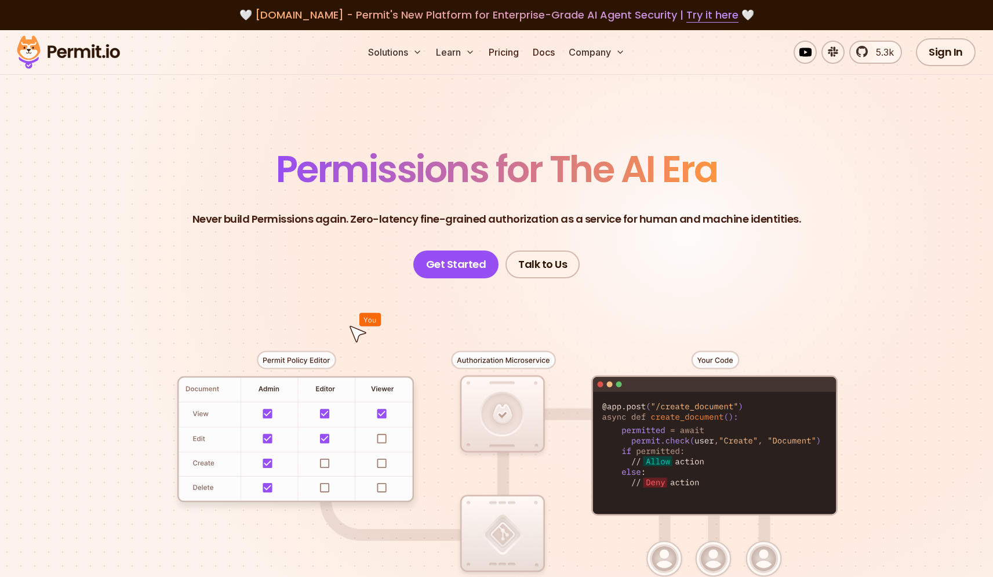
click at [498, 65] on div "Solutions Learn Pricing Docs Company 5.3k Sign In Start Now" at bounding box center [496, 52] width 993 height 45
click at [500, 59] on link "Pricing" at bounding box center [503, 52] width 39 height 23
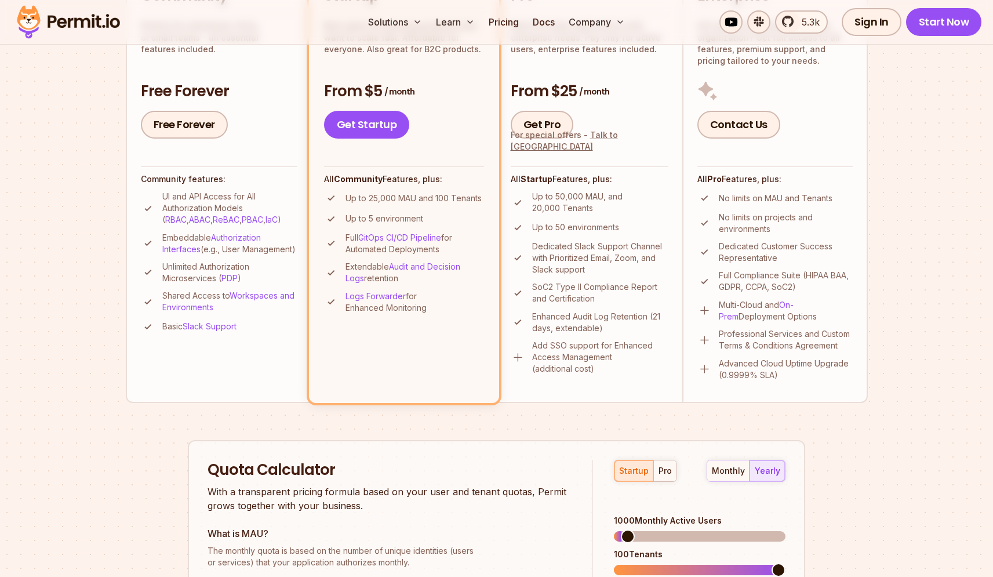
scroll to position [343, 0]
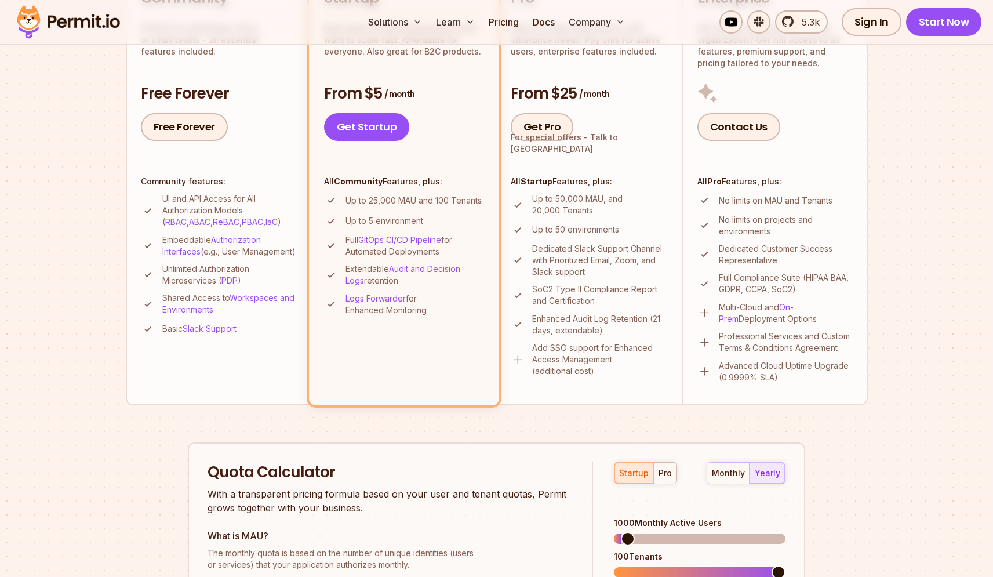
click at [794, 193] on div "All Pro Features, plus: No limits on MAU and Tenants No limits on projects and …" at bounding box center [775, 276] width 155 height 214
click at [465, 198] on p "Up to 25,000 MAU and 100 Tenants" at bounding box center [414, 201] width 136 height 12
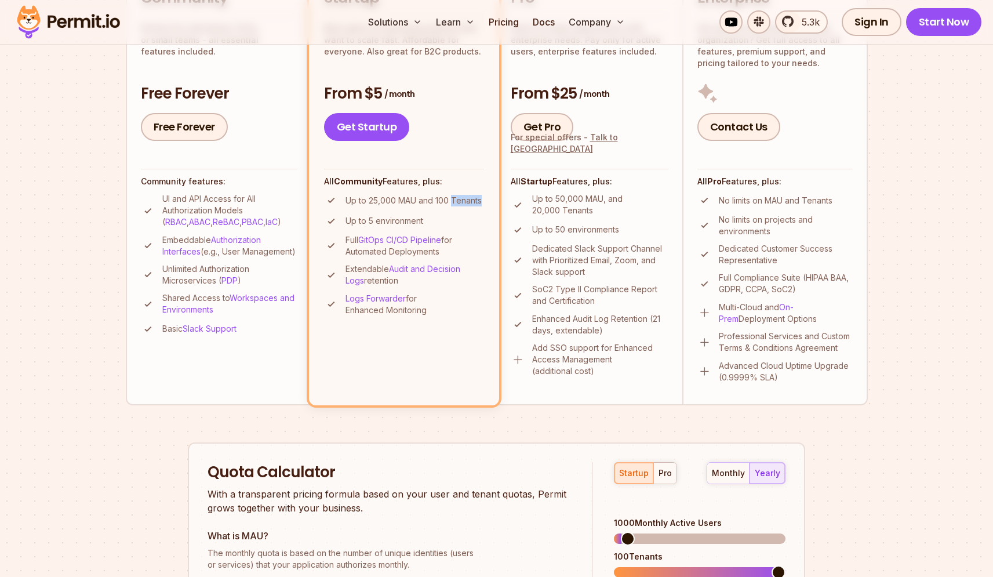
click at [465, 198] on p "Up to 25,000 MAU and 100 Tenants" at bounding box center [414, 201] width 136 height 12
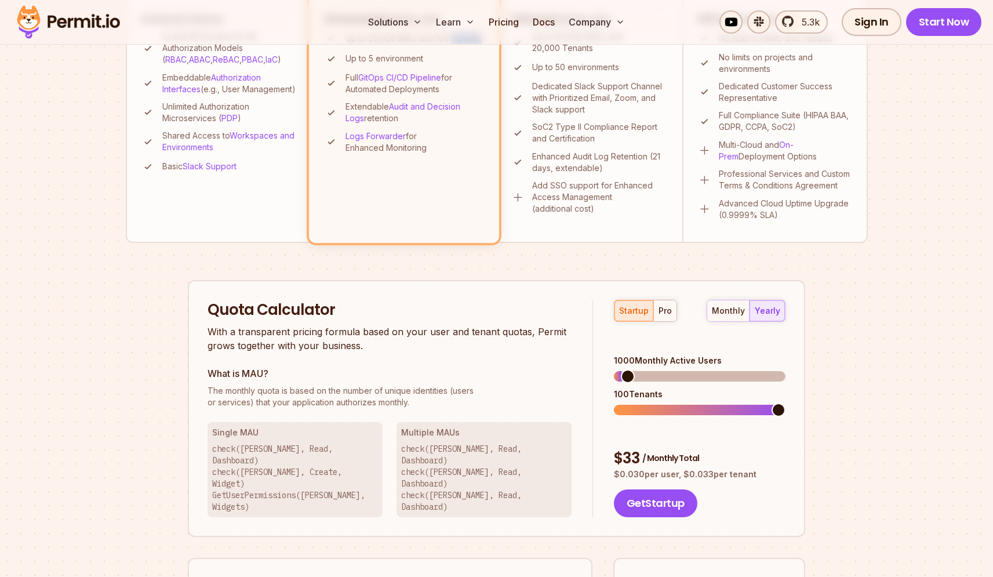
scroll to position [742, 0]
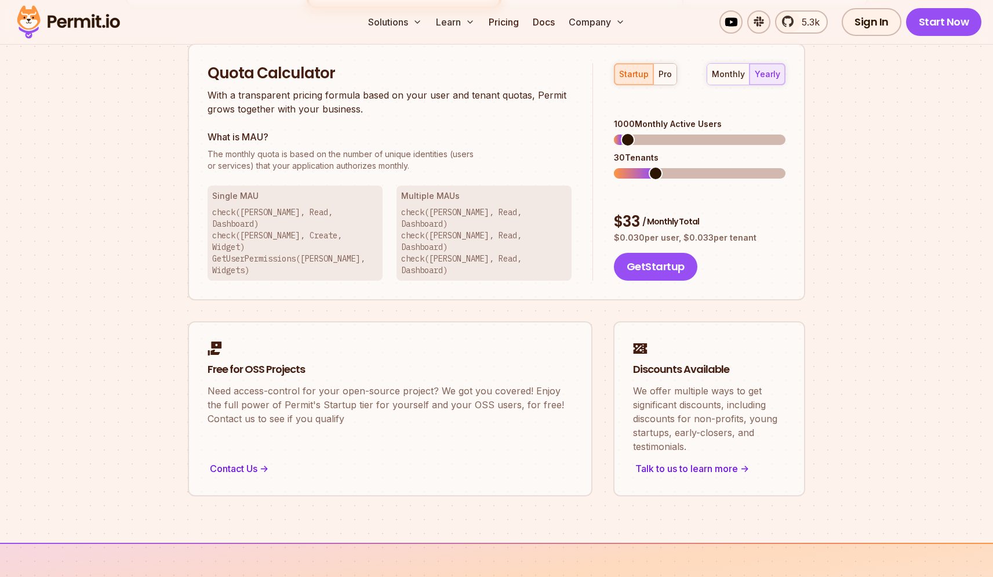
click at [648, 168] on span at bounding box center [633, 173] width 38 height 10
click at [614, 169] on span at bounding box center [614, 173] width 0 height 10
drag, startPoint x: 631, startPoint y: 149, endPoint x: 638, endPoint y: 153, distance: 7.8
click at [638, 153] on div "10 Tenants" at bounding box center [700, 165] width 172 height 27
click at [644, 168] on span at bounding box center [700, 173] width 172 height 10
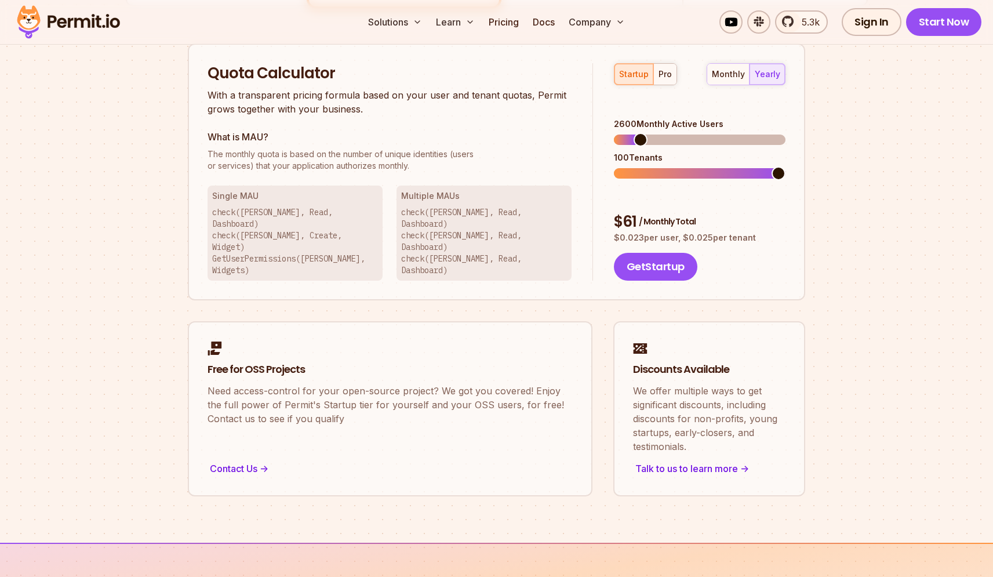
click at [636, 133] on span at bounding box center [641, 140] width 14 height 14
click at [622, 133] on span at bounding box center [628, 140] width 14 height 14
click at [637, 166] on span at bounding box center [638, 173] width 14 height 14
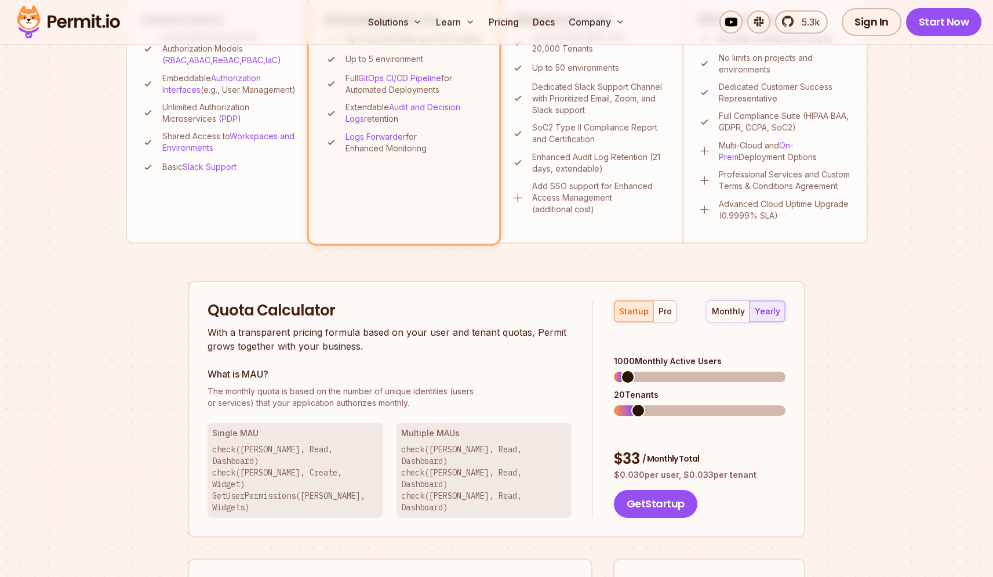
scroll to position [501, 0]
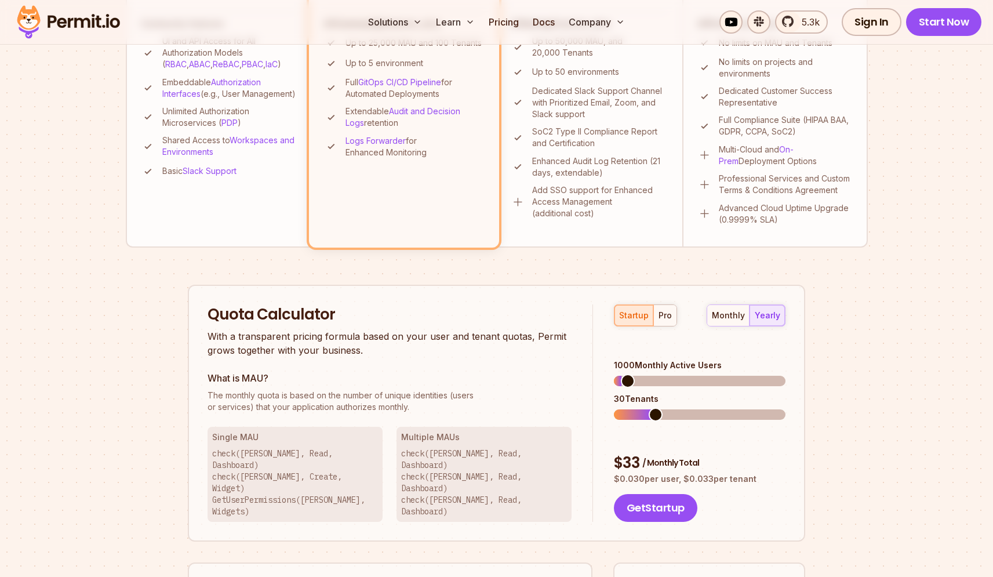
click at [652, 409] on span at bounding box center [700, 414] width 172 height 10
click at [920, 350] on section "Permit Pricing From Free to Predictable Scaling From a startup with 100 users t…" at bounding box center [496, 156] width 993 height 1255
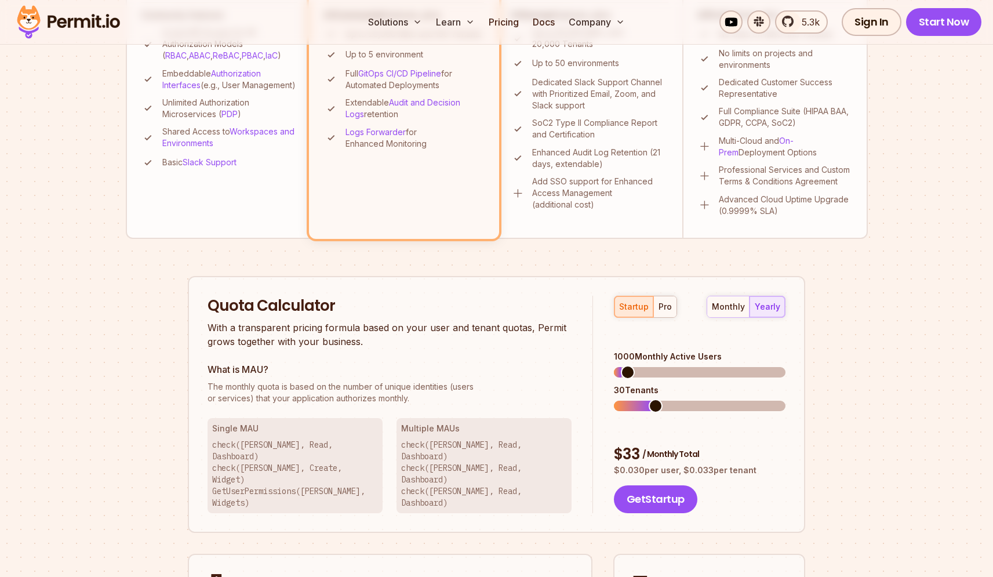
scroll to position [510, 0]
